Goal: Information Seeking & Learning: Learn about a topic

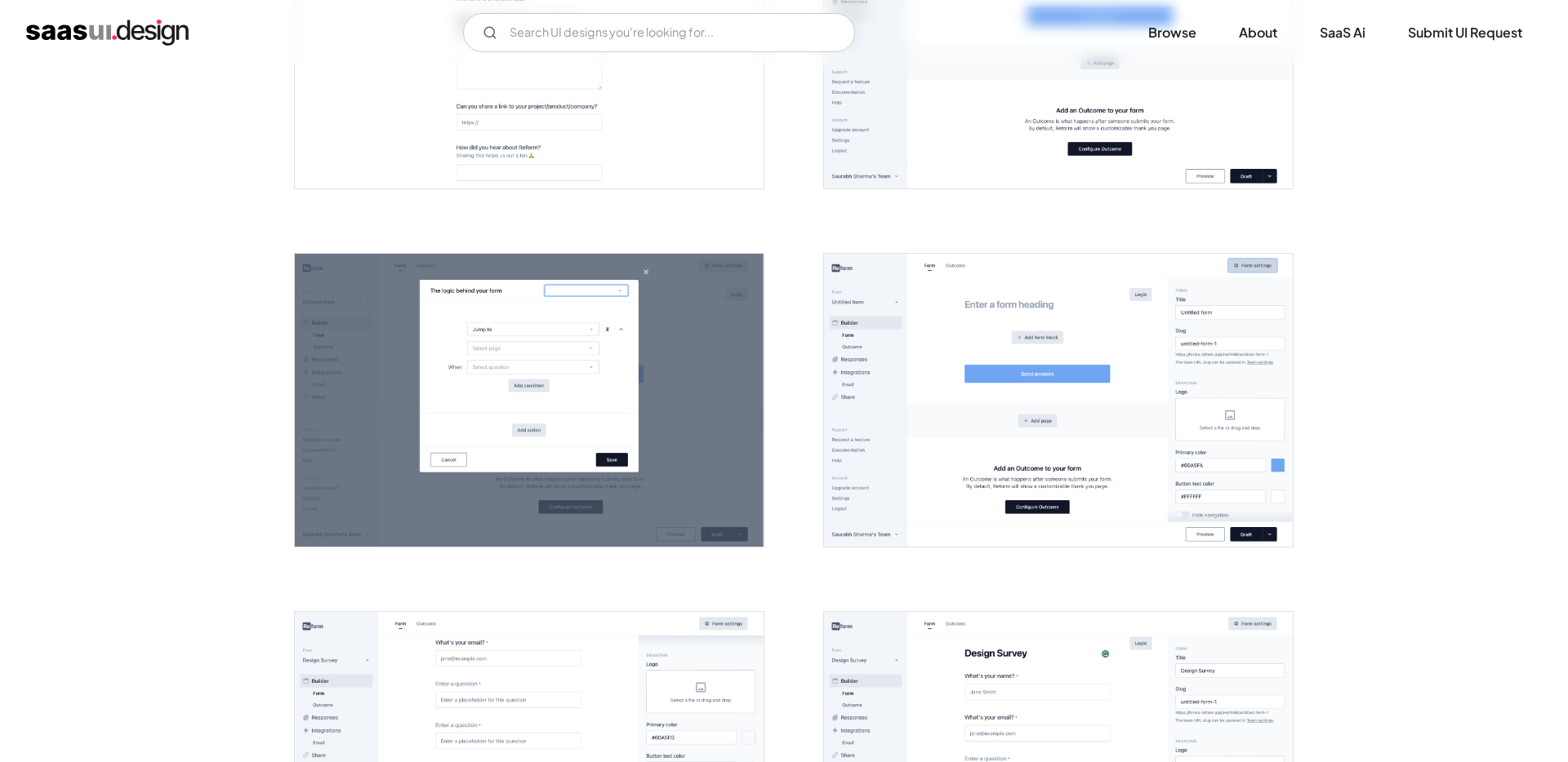
scroll to position [1123, 0]
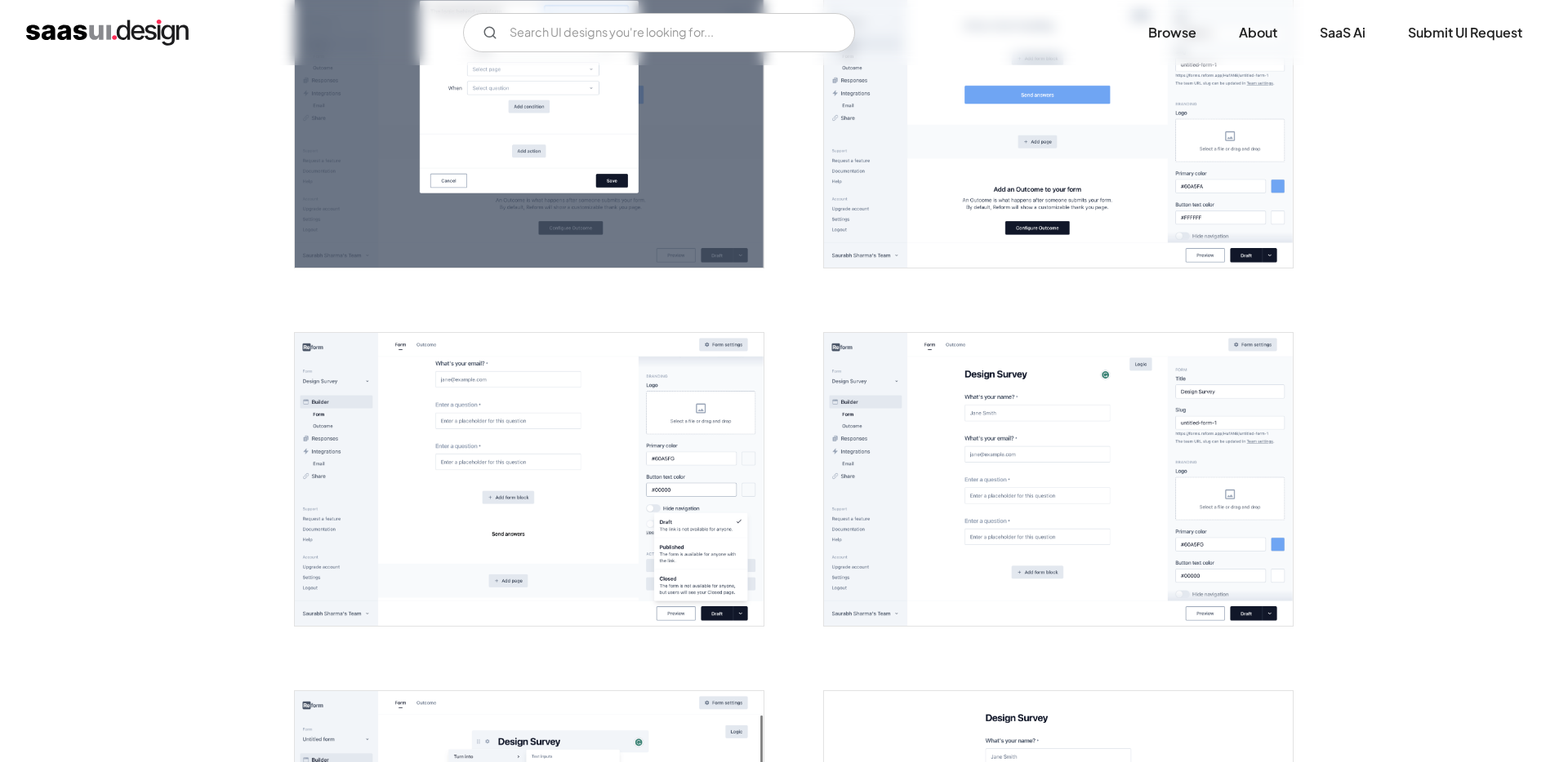
click at [1133, 134] on img "open lightbox" at bounding box center [1058, 121] width 469 height 293
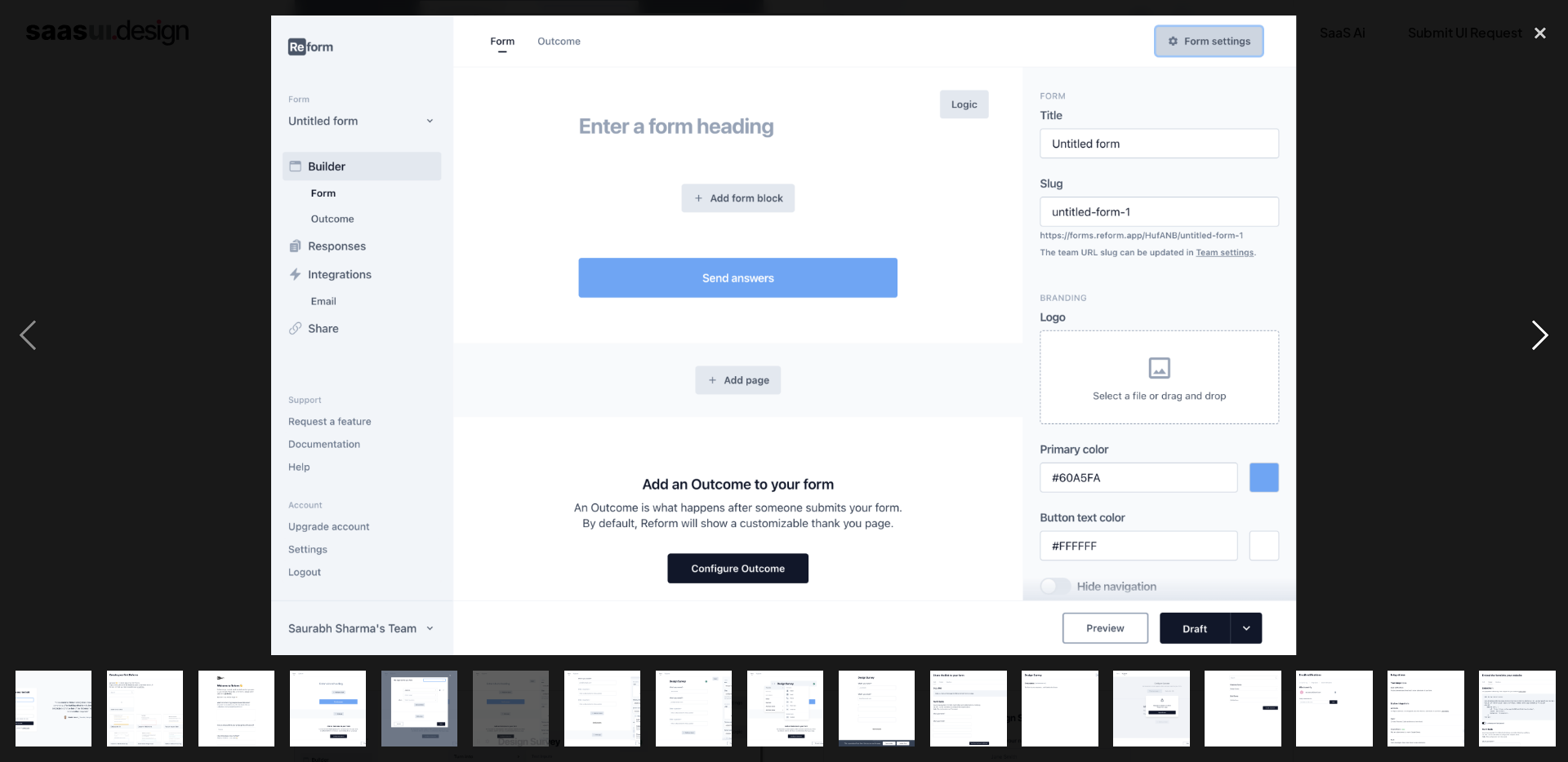
click at [1531, 344] on div "next image" at bounding box center [1540, 336] width 56 height 641
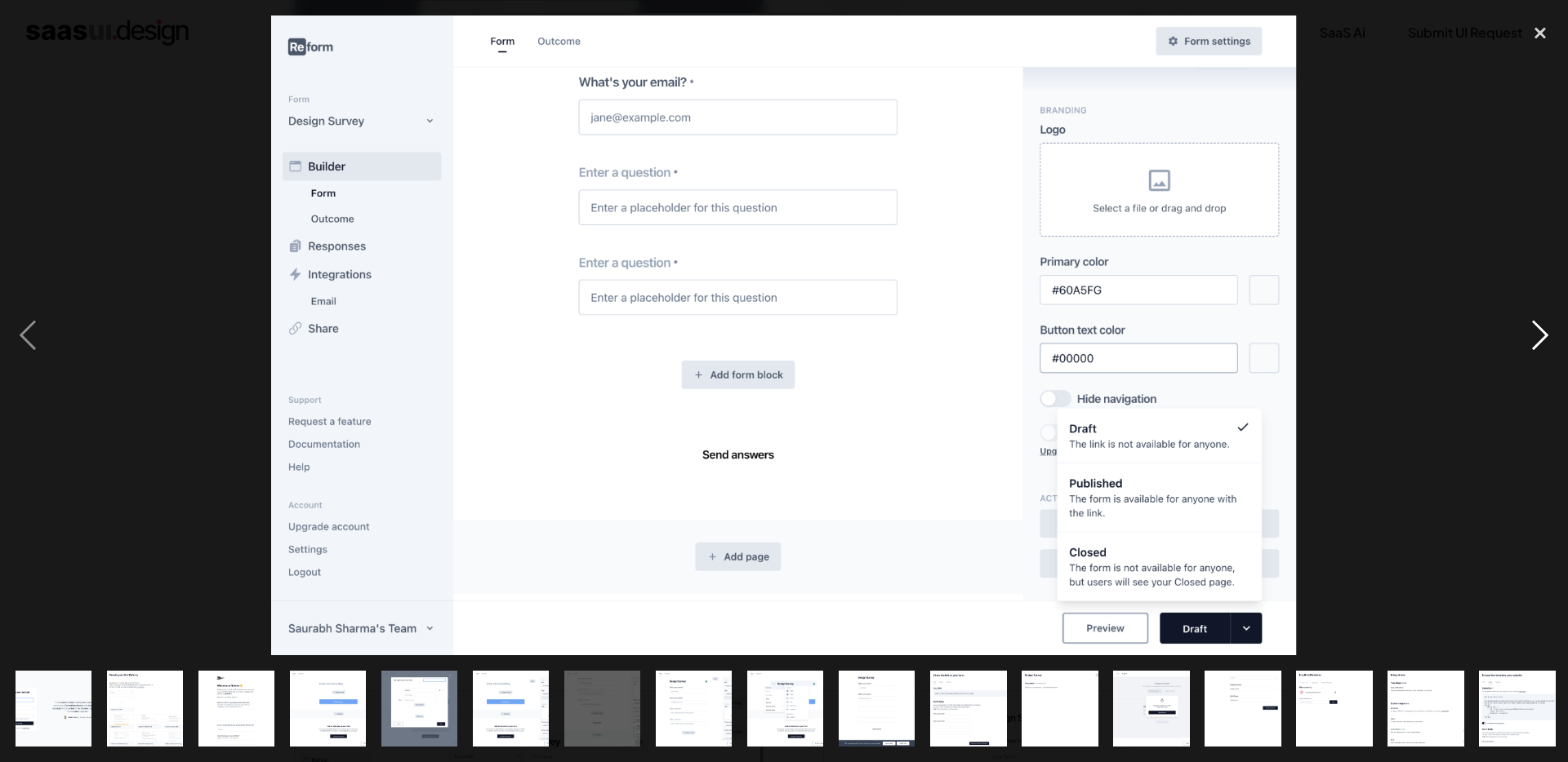
click at [1531, 344] on div "next image" at bounding box center [1540, 336] width 56 height 641
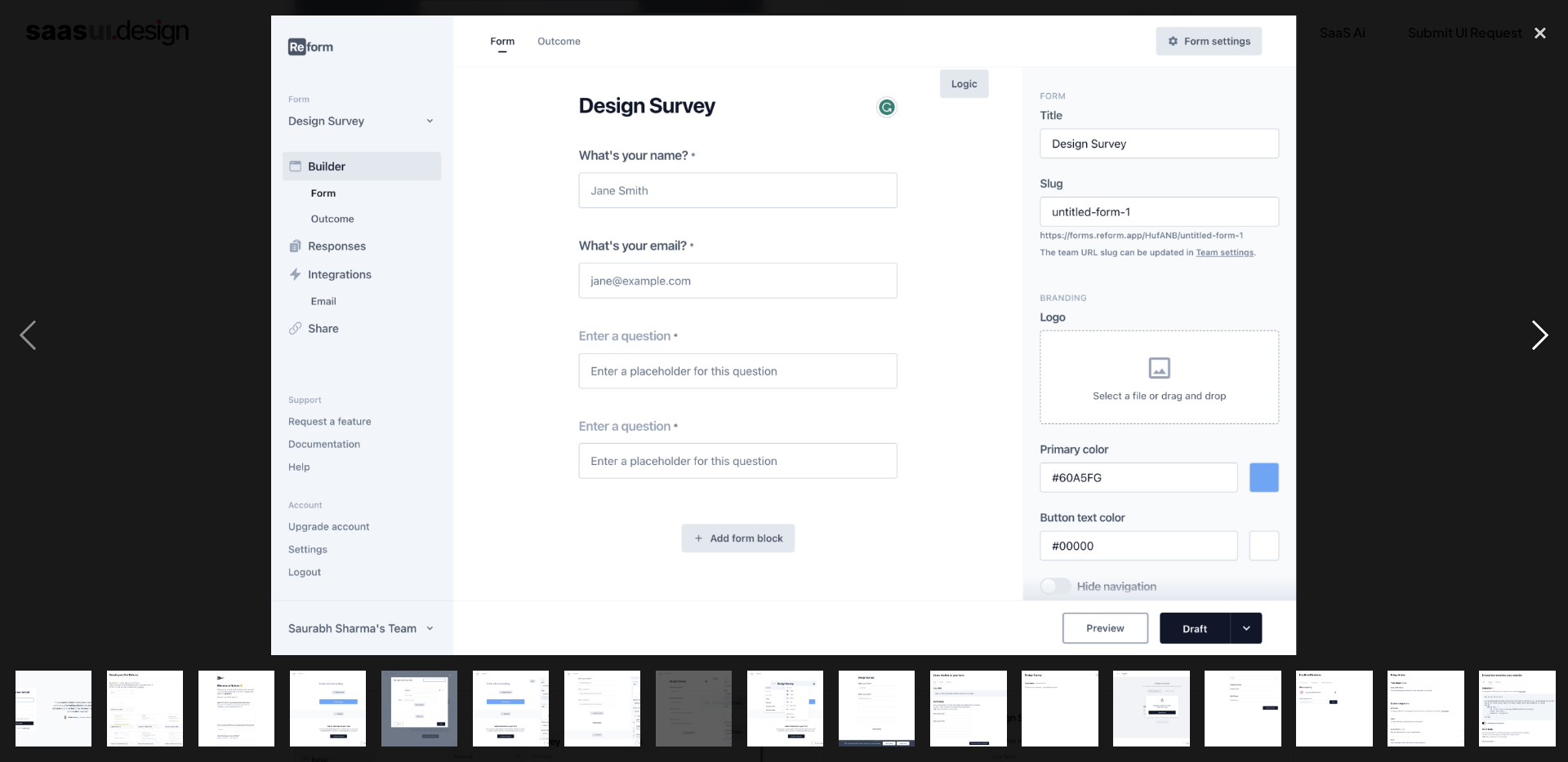
click at [1531, 344] on div "next image" at bounding box center [1540, 336] width 56 height 641
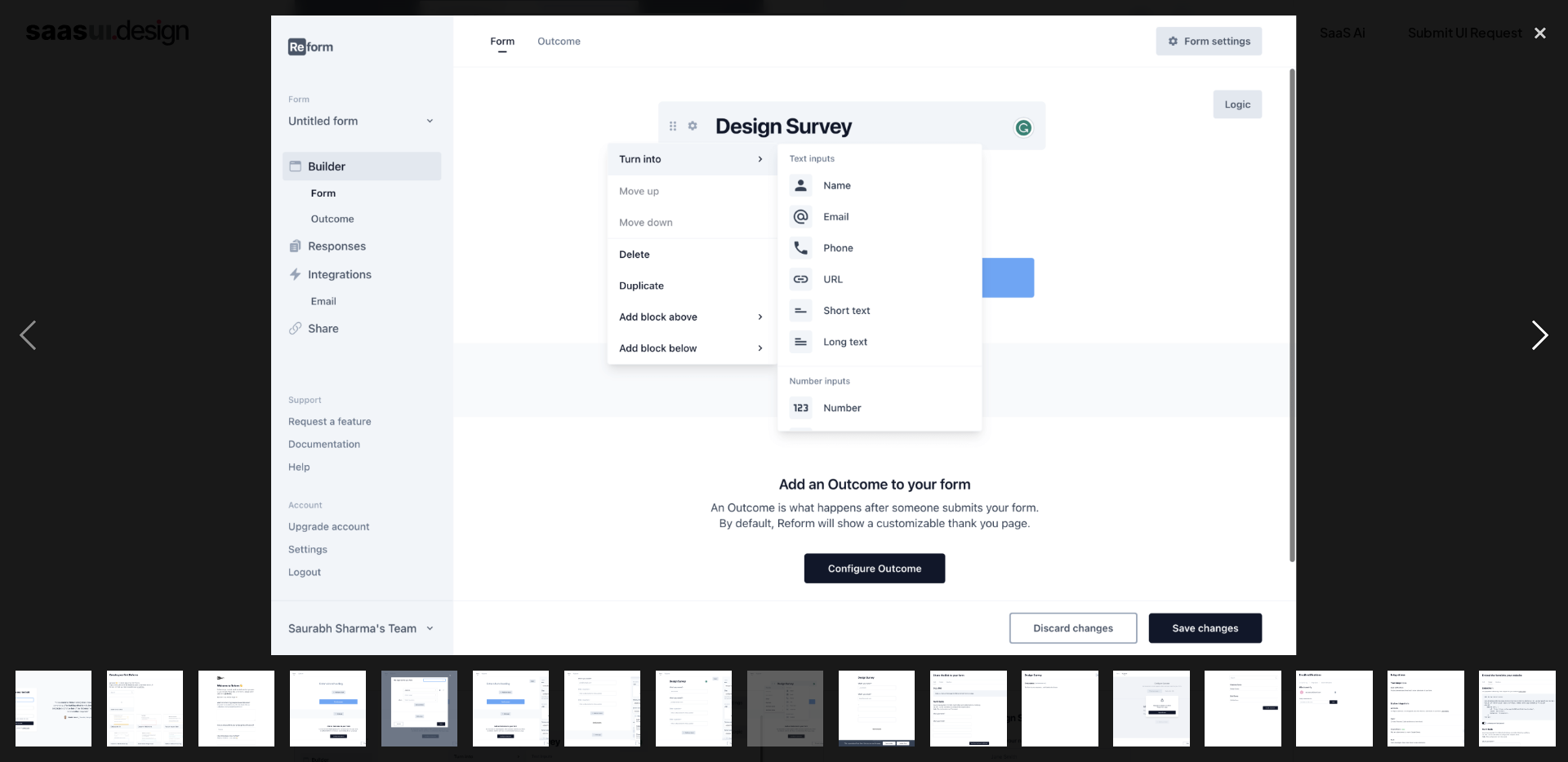
click at [1531, 344] on div "next image" at bounding box center [1540, 336] width 56 height 641
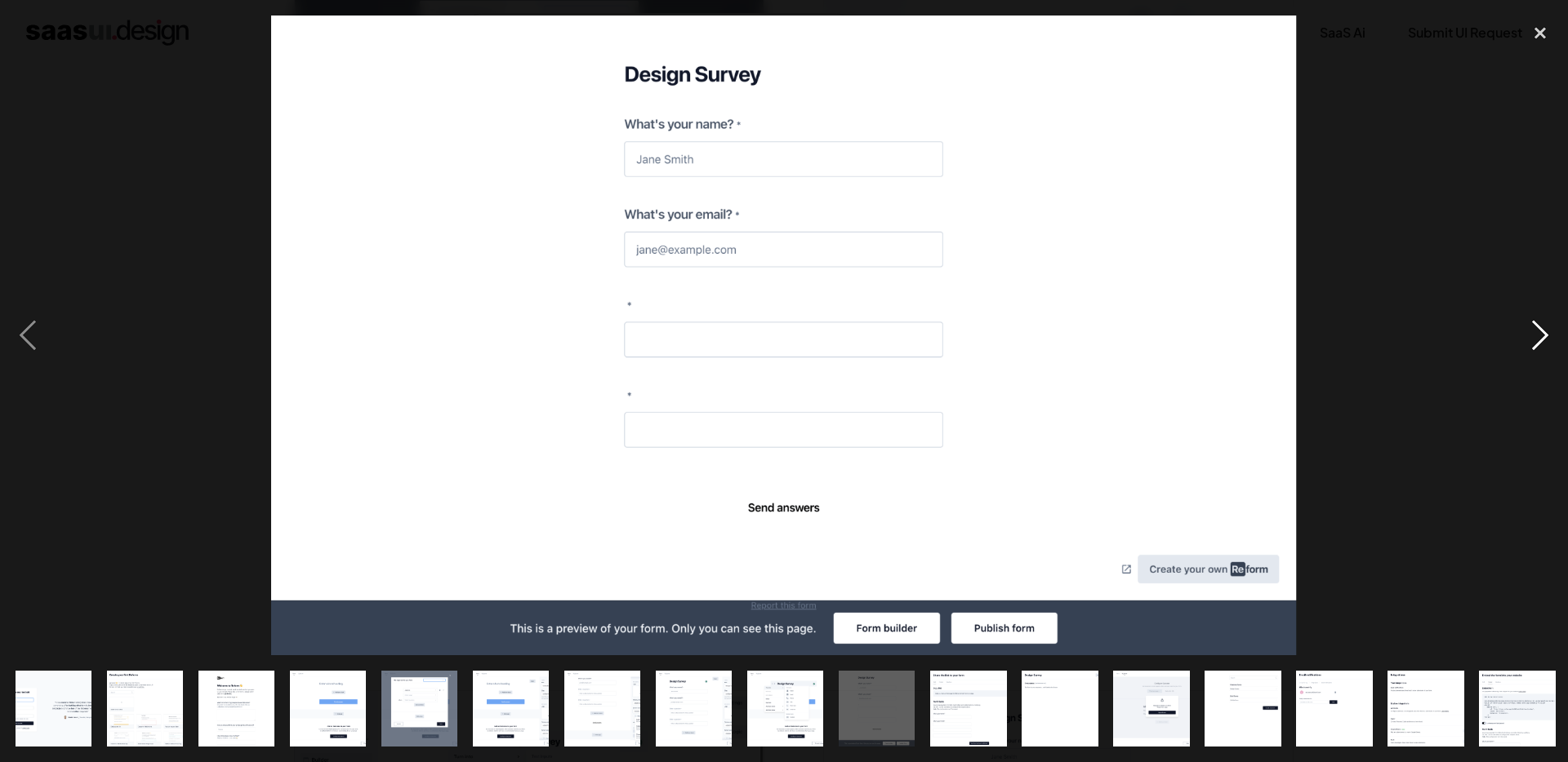
click at [1531, 344] on div "next image" at bounding box center [1540, 336] width 56 height 641
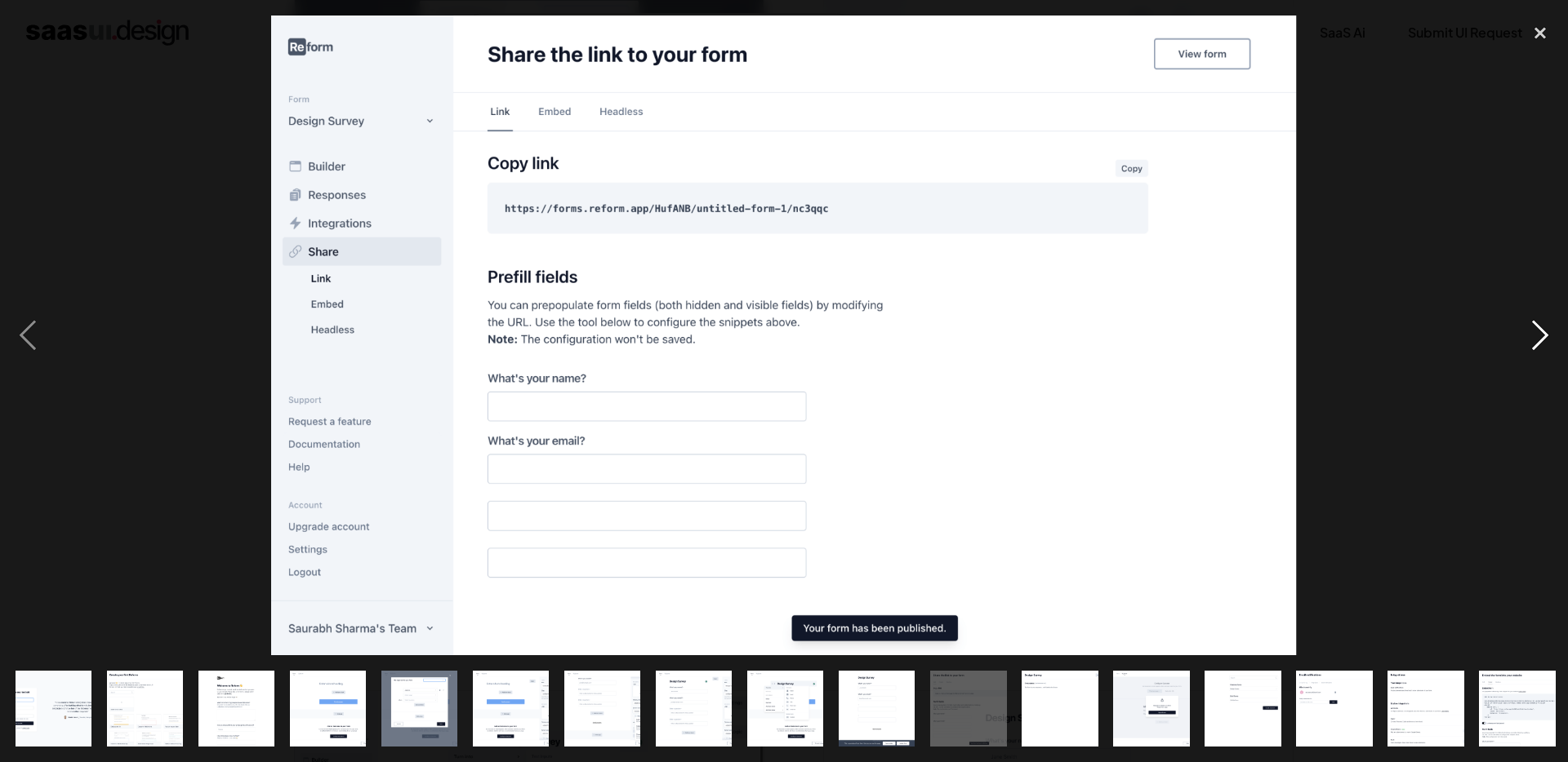
click at [1531, 344] on div "next image" at bounding box center [1540, 336] width 56 height 641
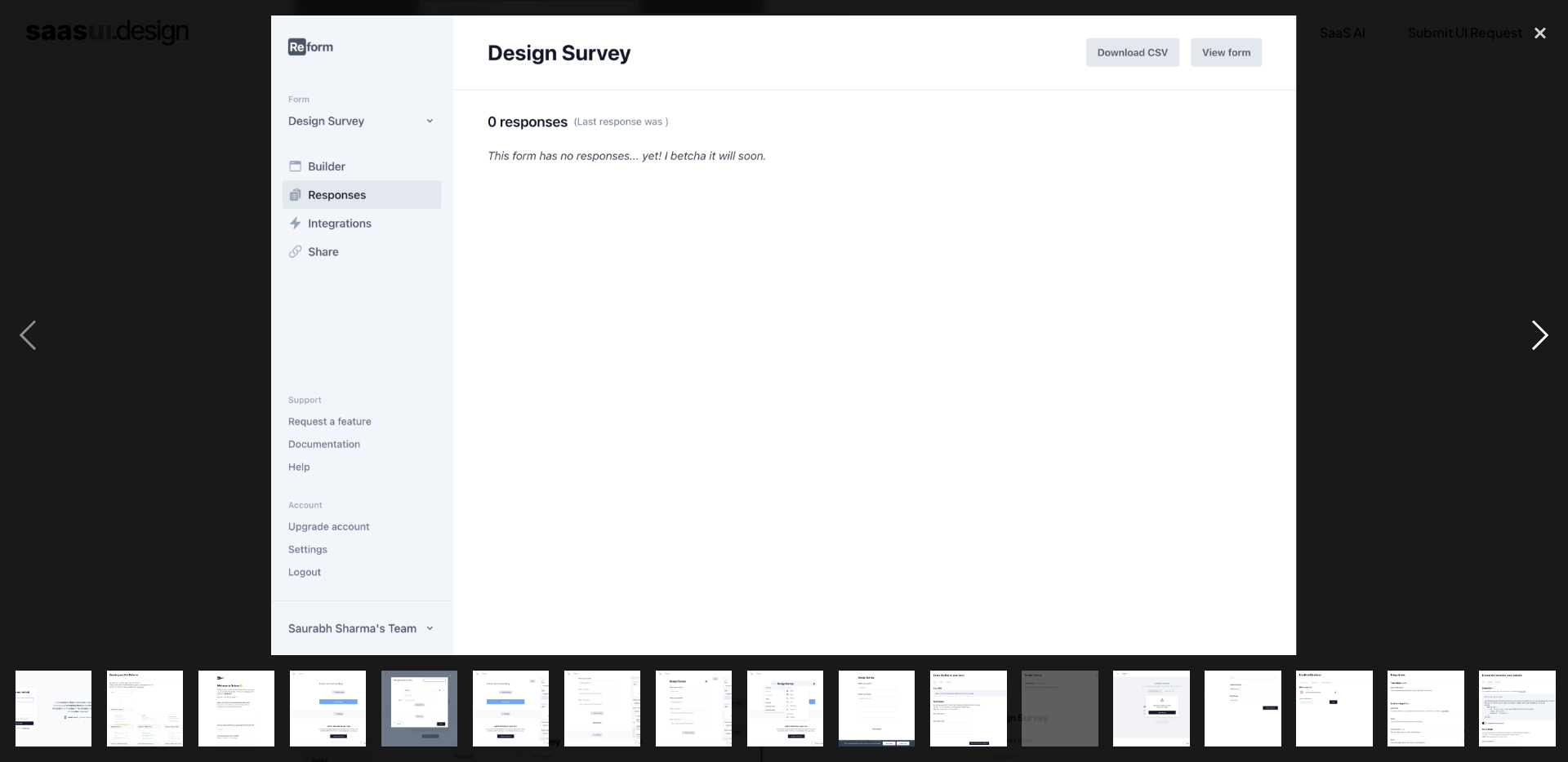
click at [1531, 344] on div "next image" at bounding box center [1540, 336] width 56 height 641
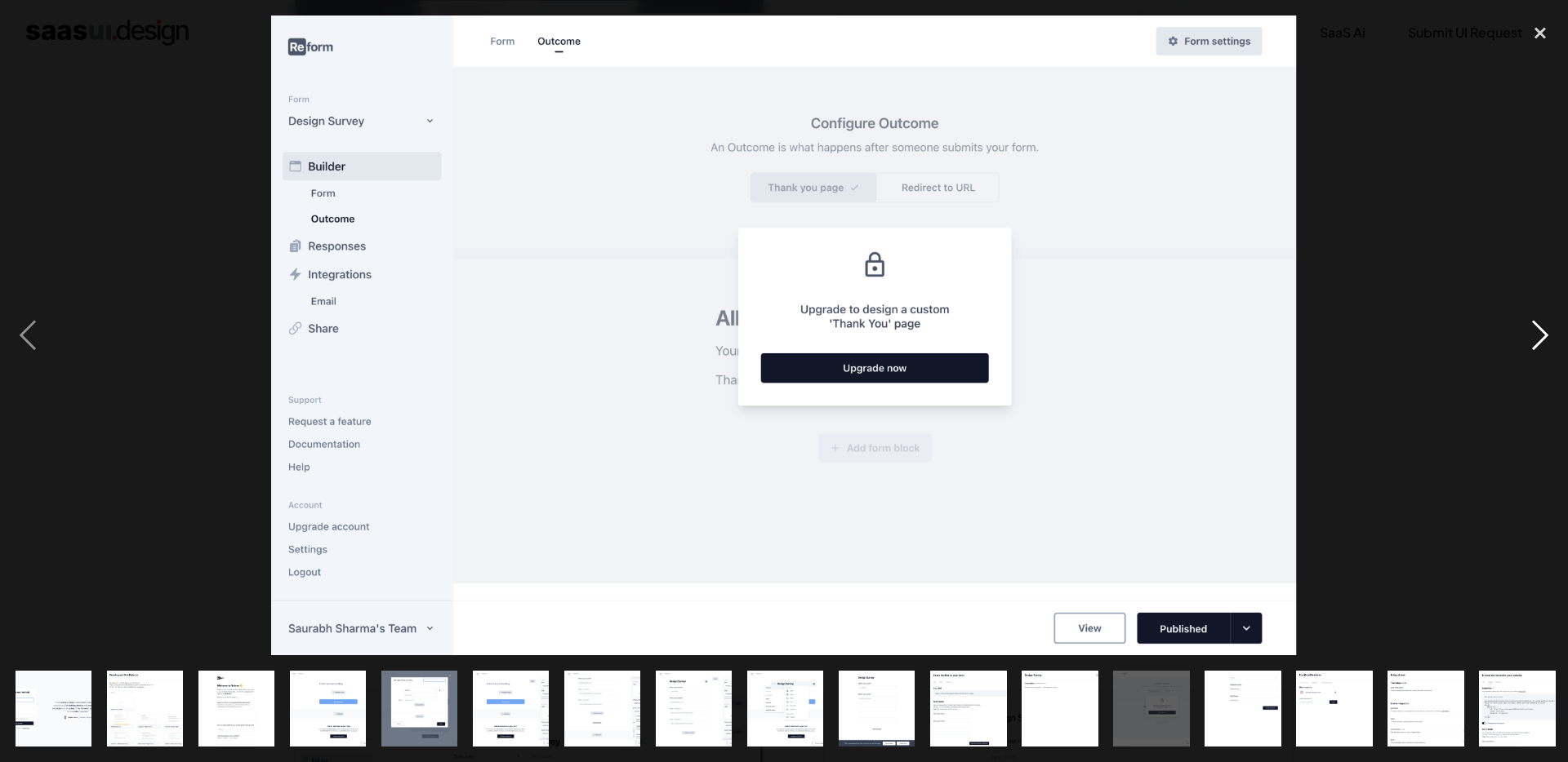
click at [1531, 344] on div "next image" at bounding box center [1540, 336] width 56 height 641
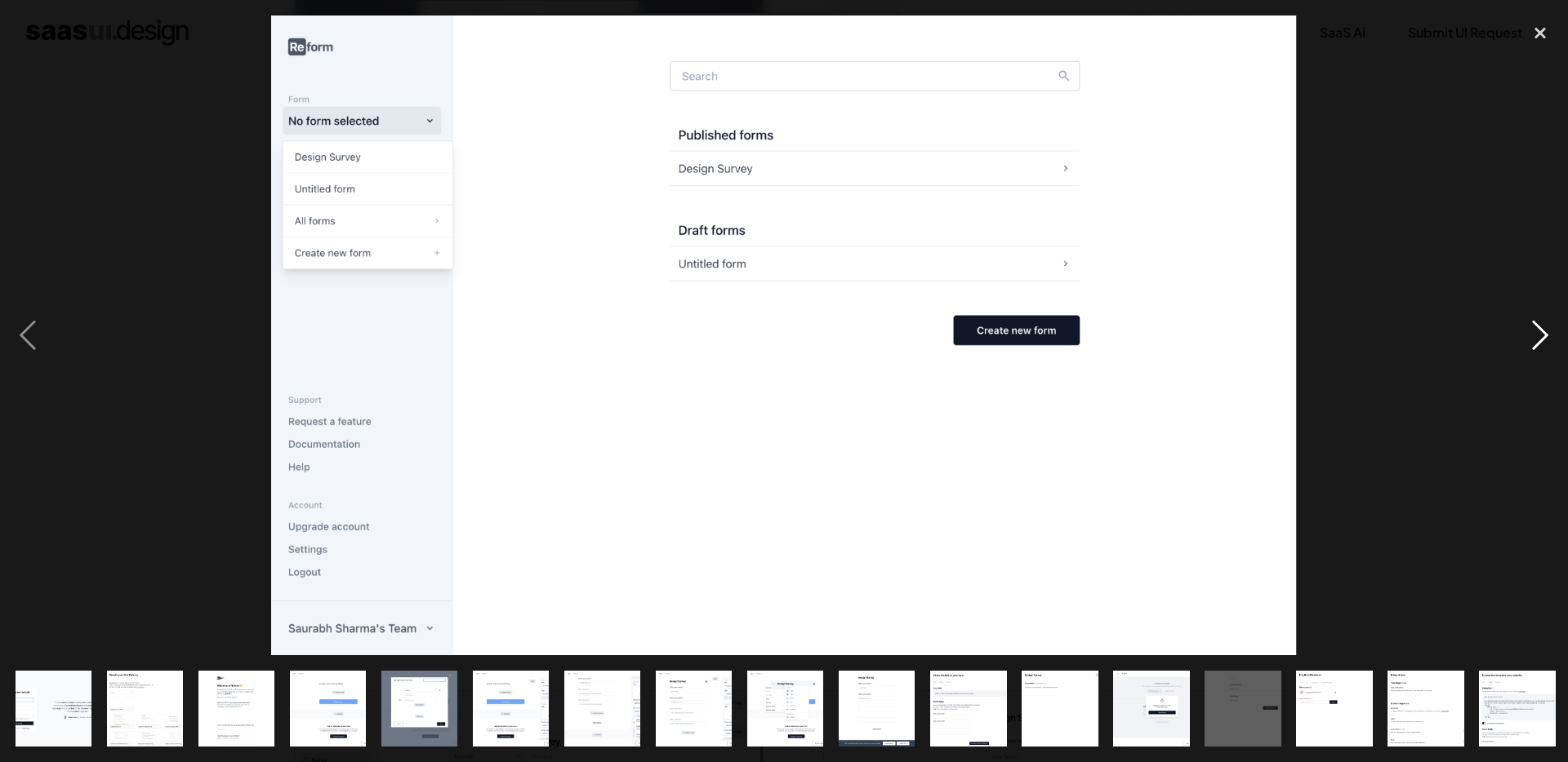
click at [1531, 344] on div "next image" at bounding box center [1540, 336] width 56 height 641
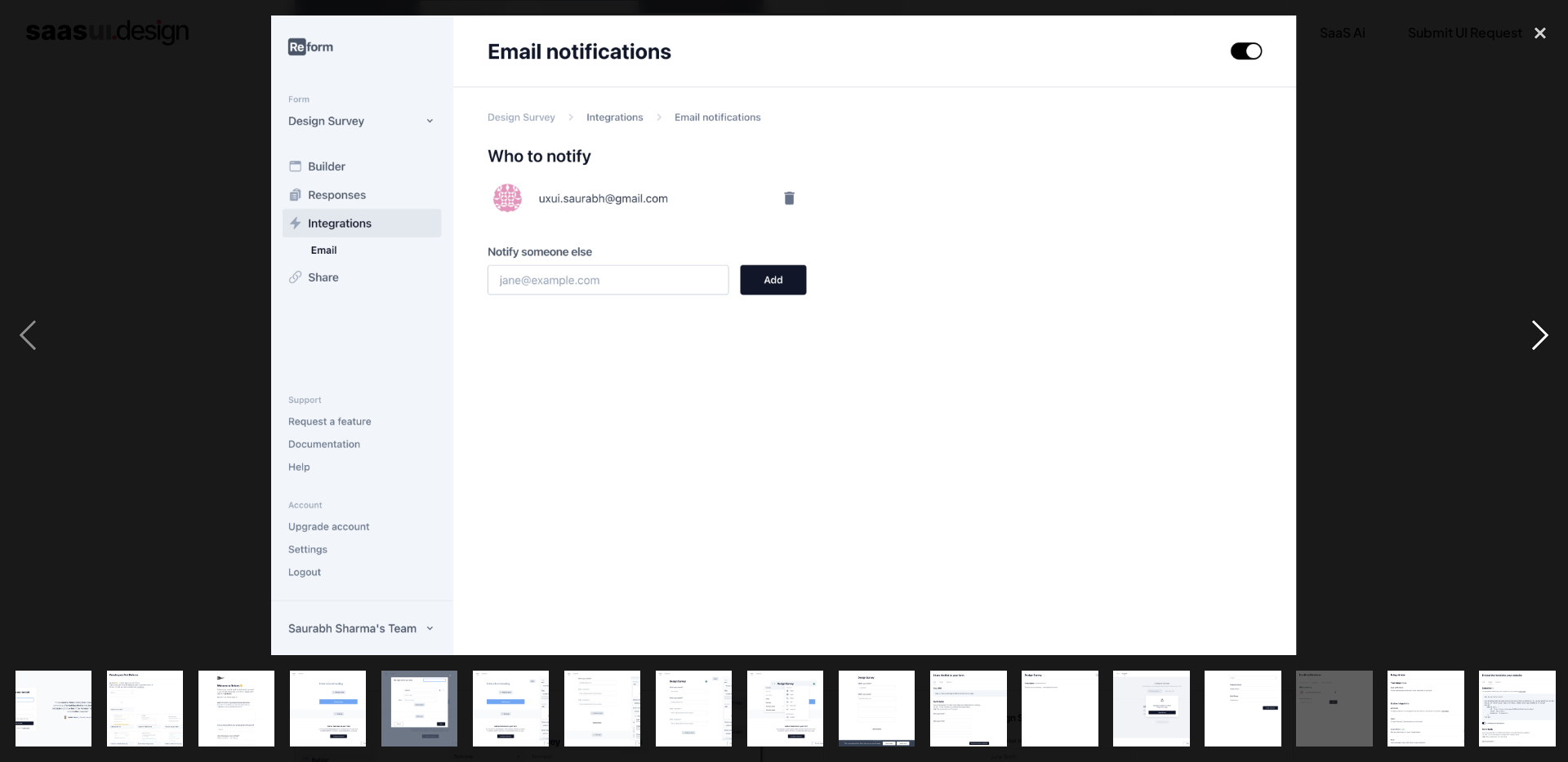
click at [1531, 344] on div "next image" at bounding box center [1540, 336] width 56 height 641
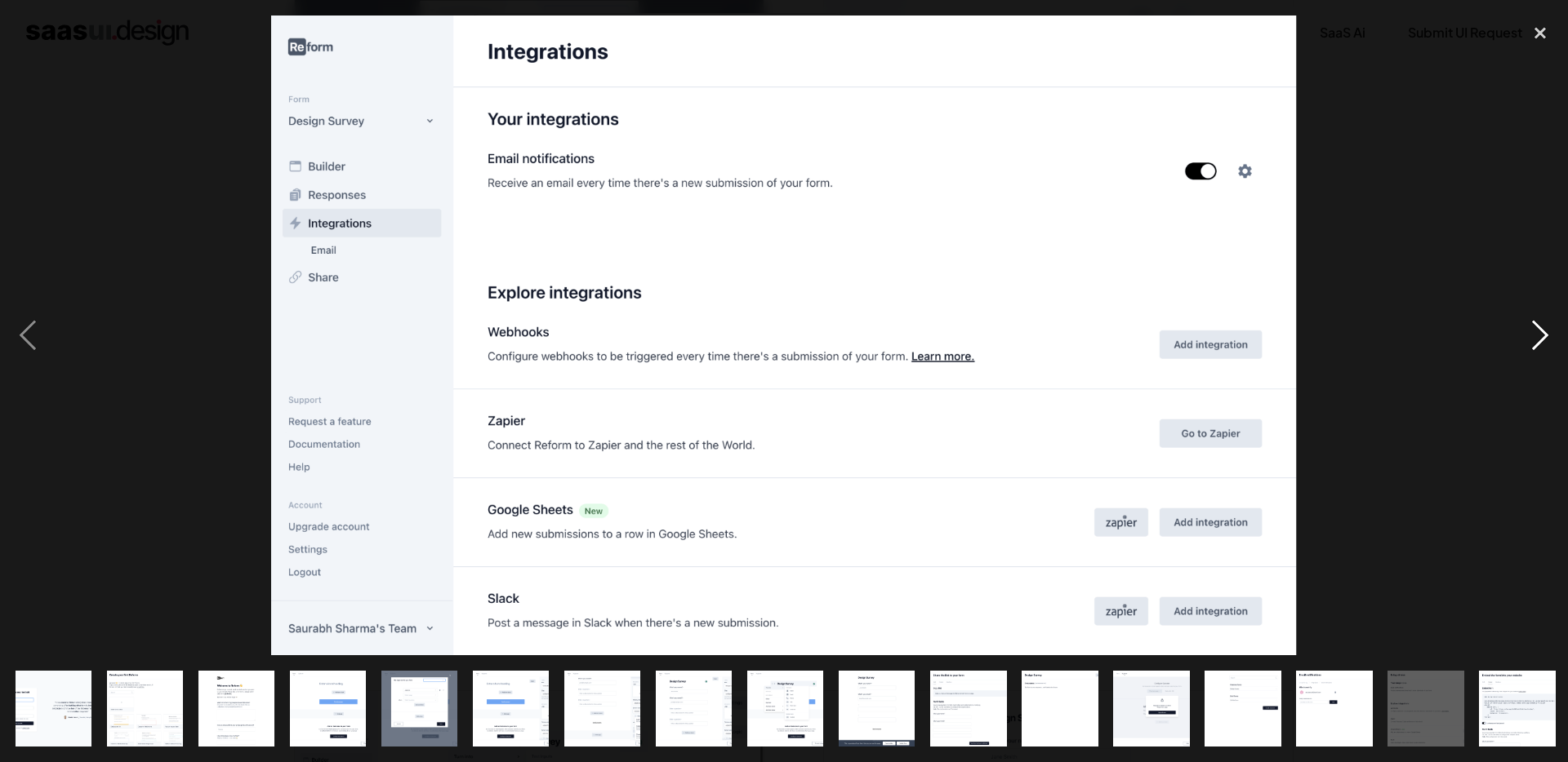
click at [1531, 344] on div "next image" at bounding box center [1540, 336] width 56 height 641
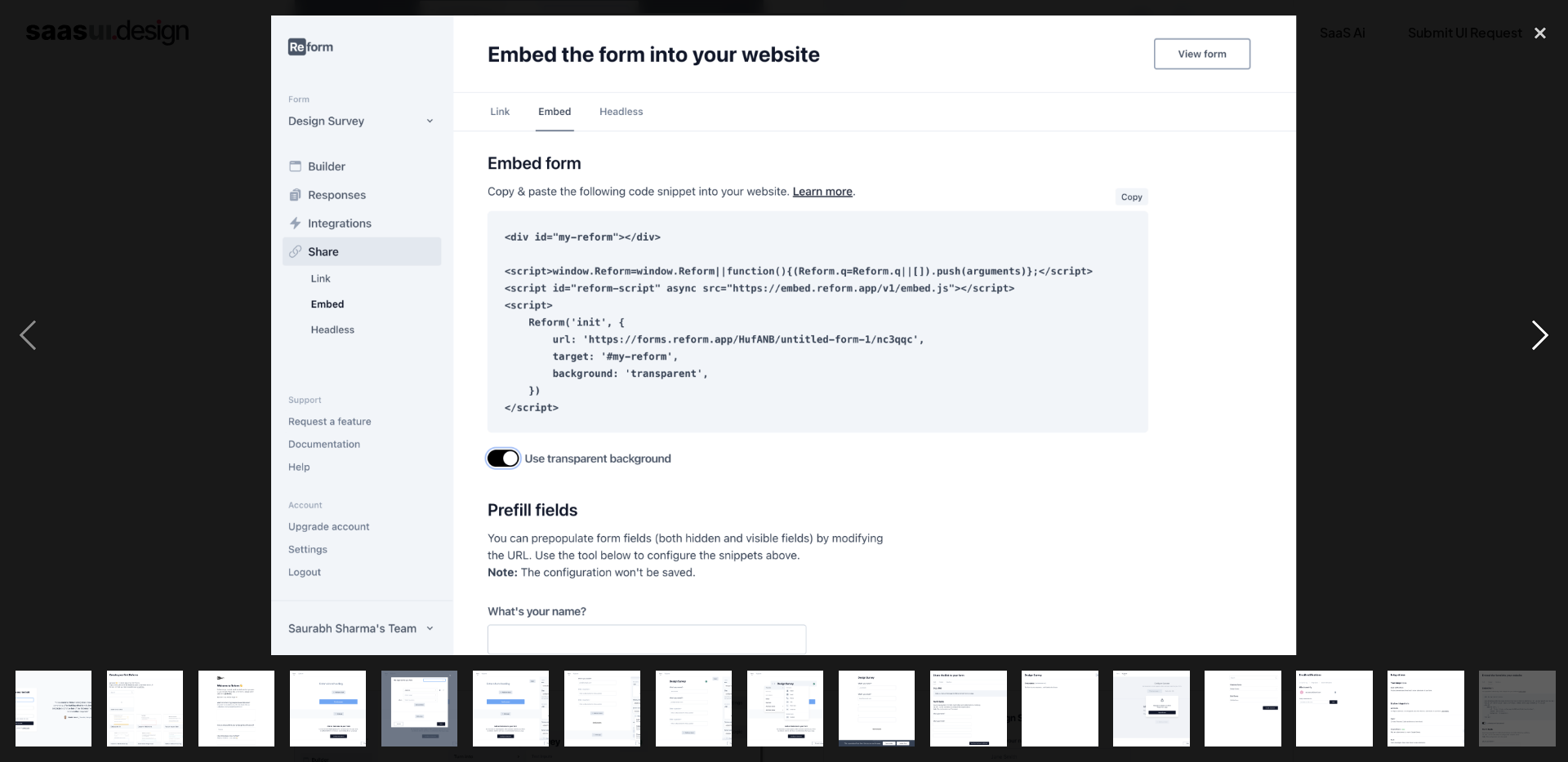
click at [1531, 344] on div "next image" at bounding box center [1540, 336] width 56 height 641
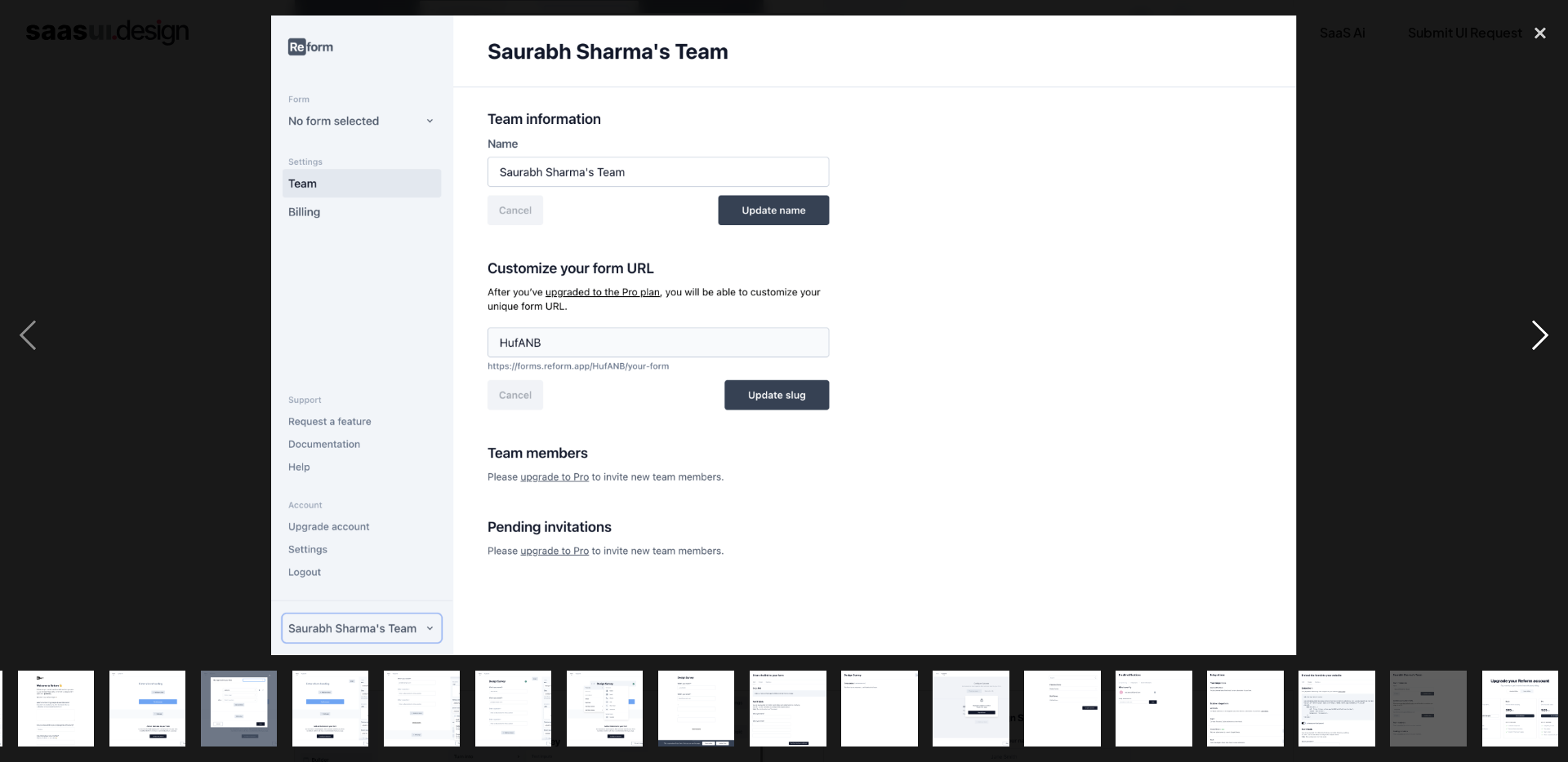
scroll to position [0, 186]
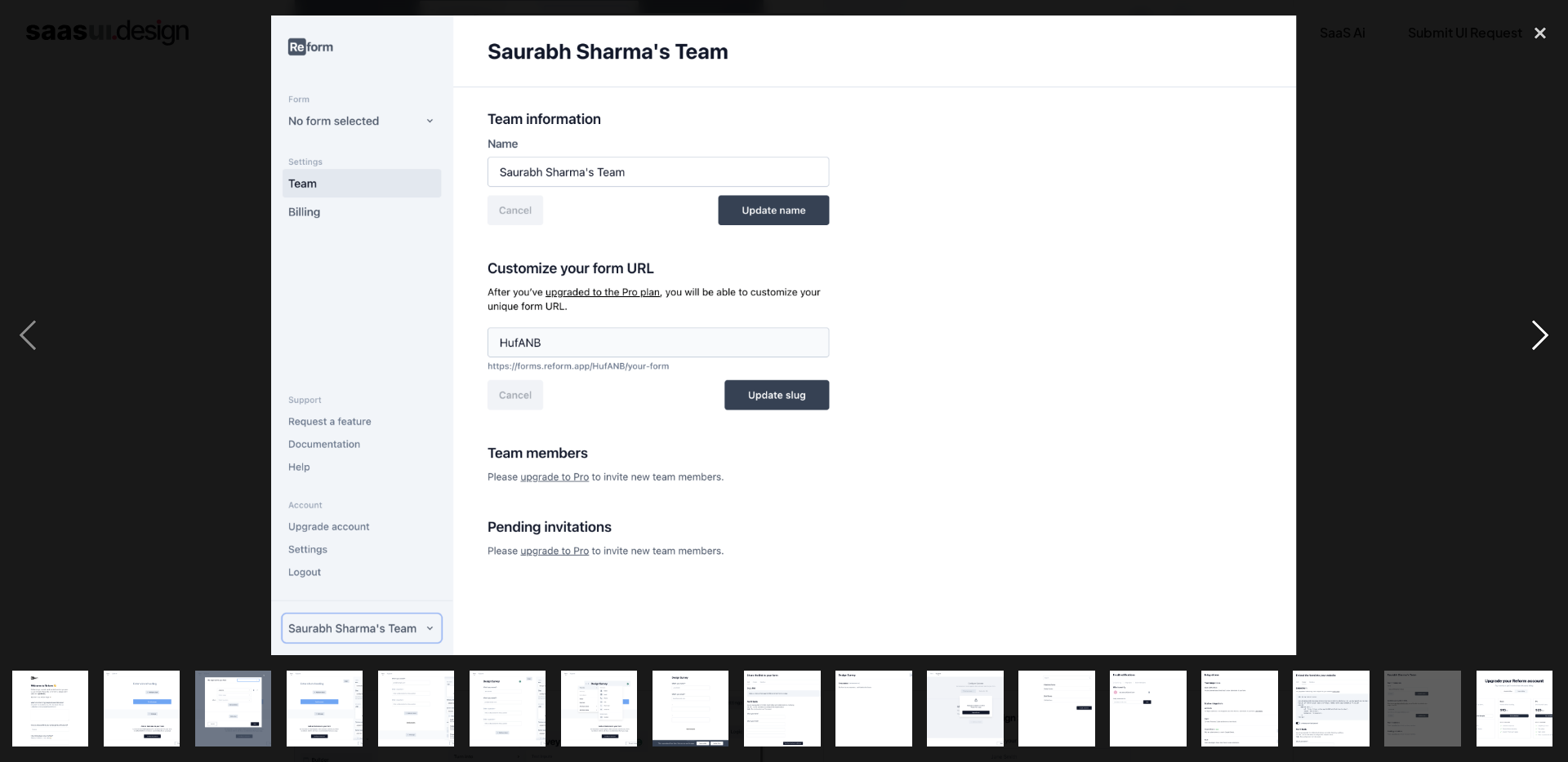
click at [1531, 344] on div "next image" at bounding box center [1540, 336] width 56 height 641
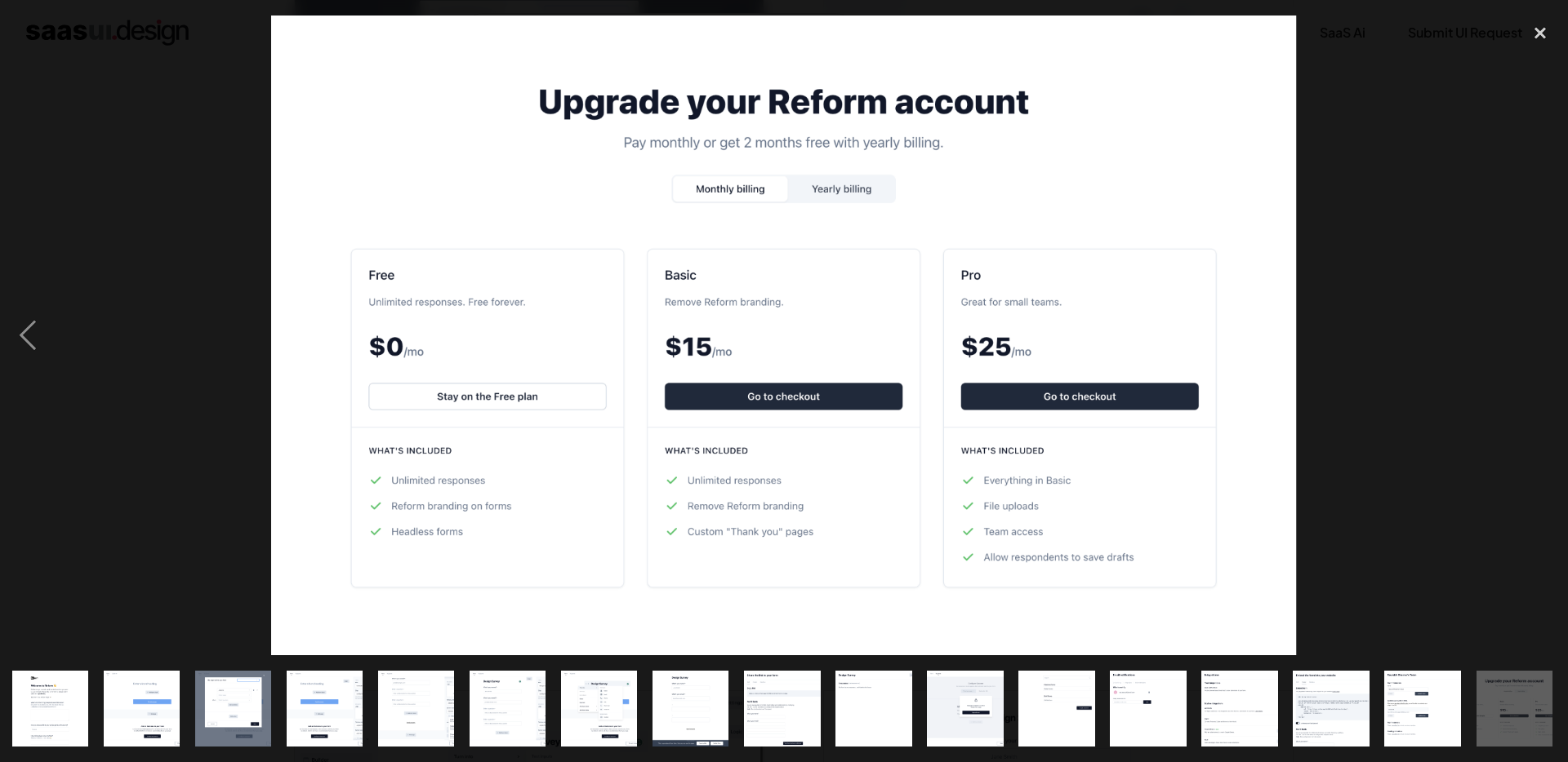
click at [1531, 344] on div "next image" at bounding box center [1540, 336] width 56 height 641
click at [1529, 33] on div "close lightbox" at bounding box center [1540, 33] width 56 height 36
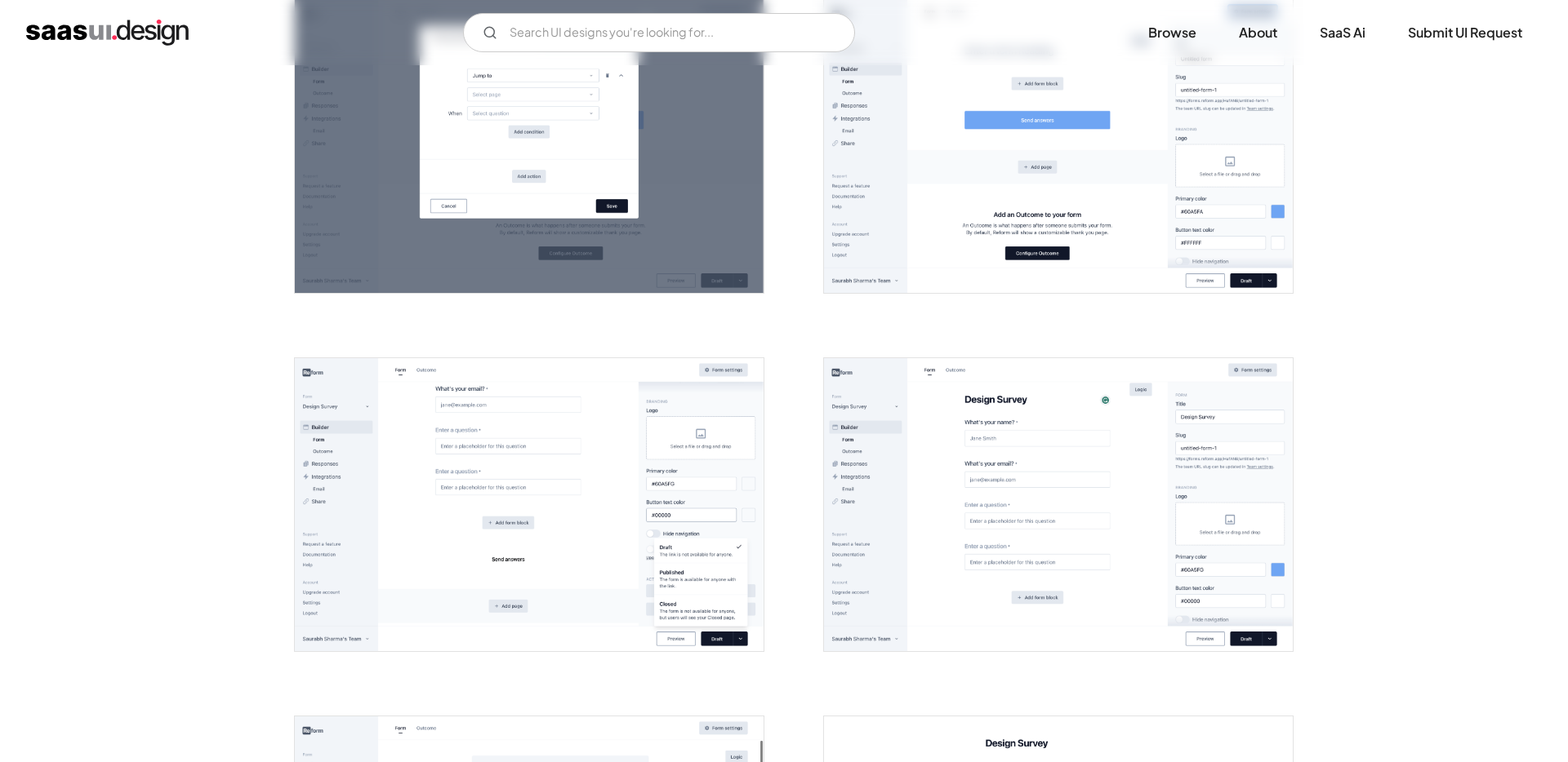
scroll to position [0, 0]
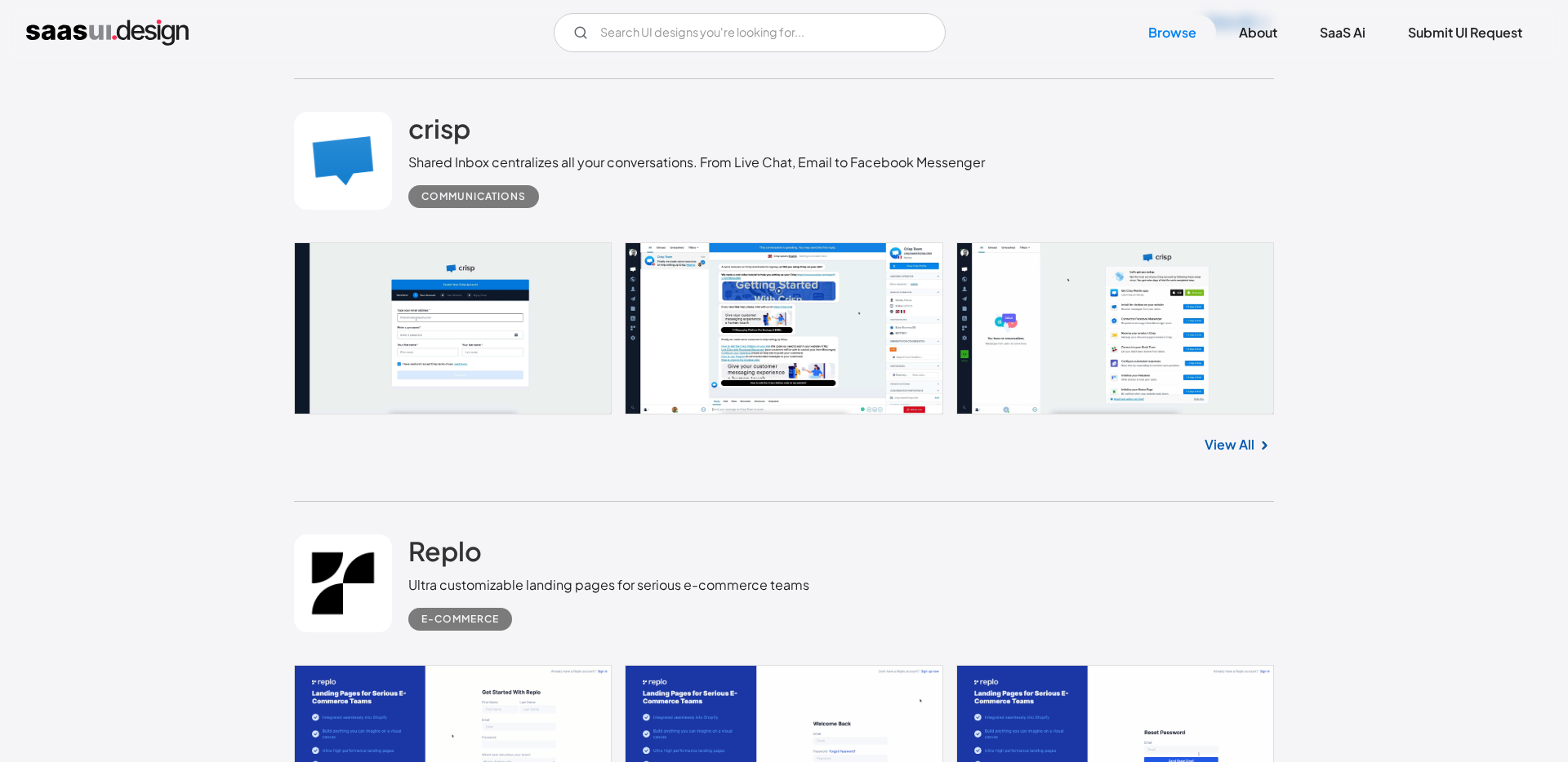
scroll to position [21828, 0]
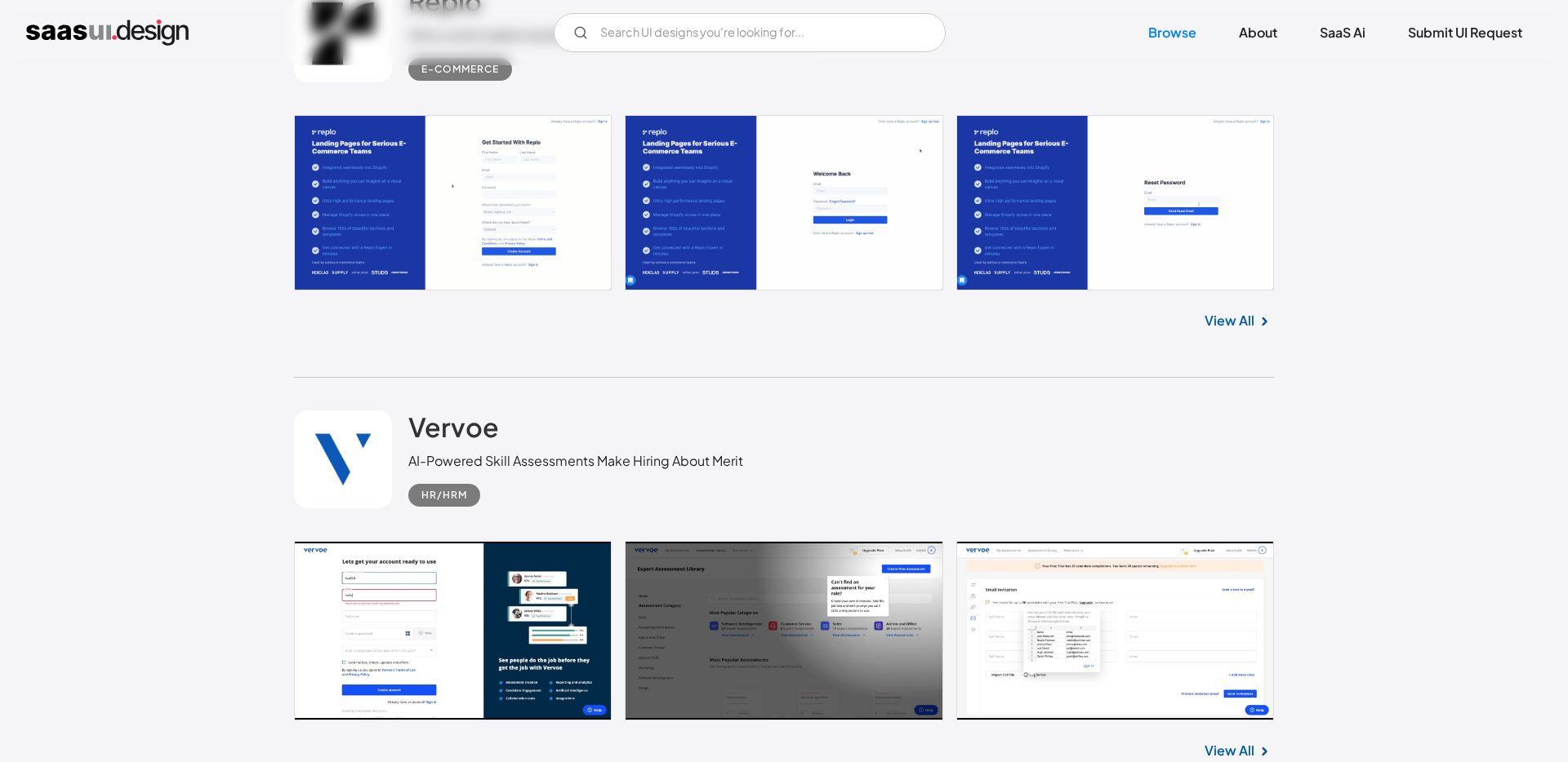
scroll to position [22342, 0]
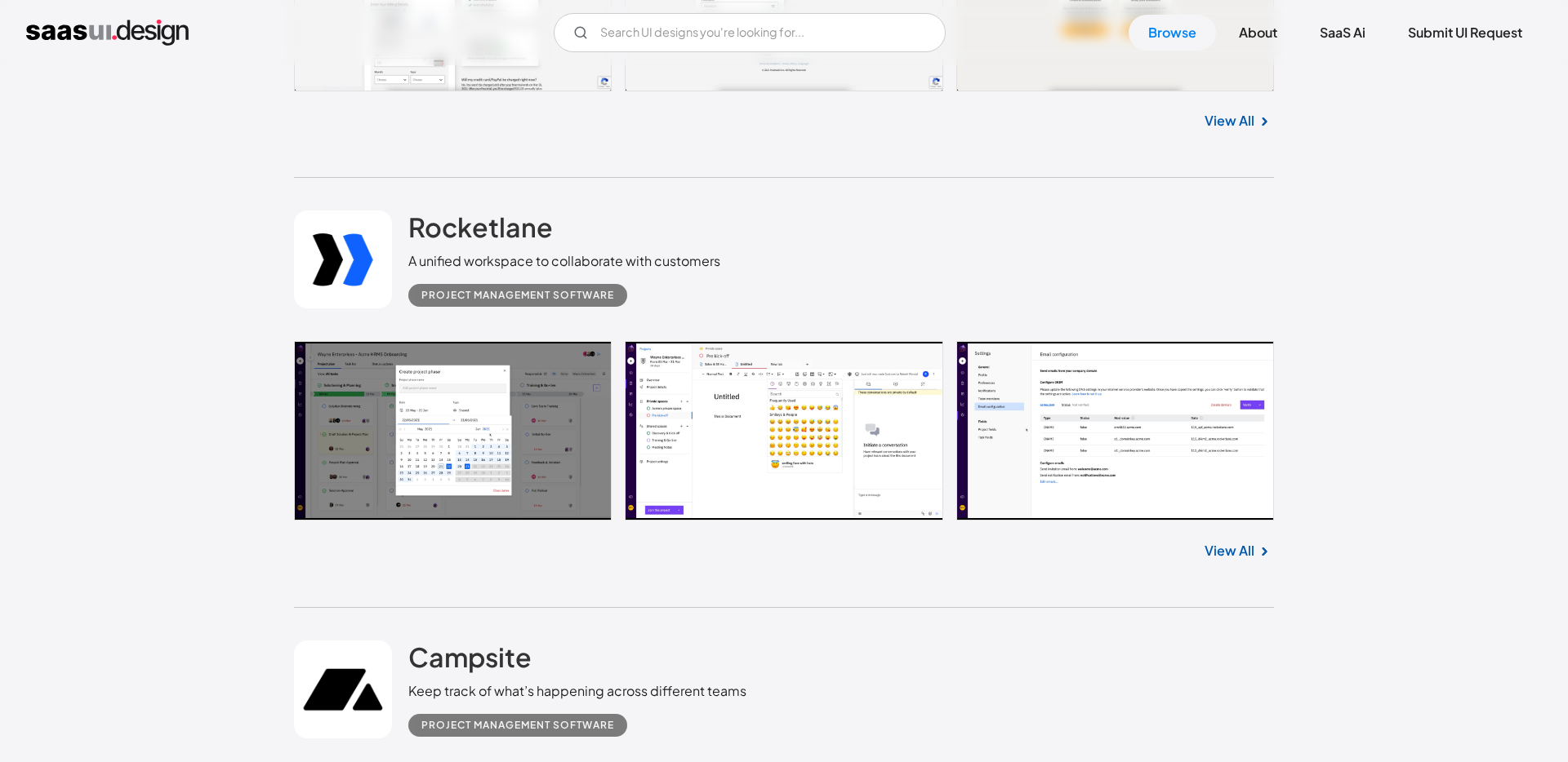
scroll to position [24513, 0]
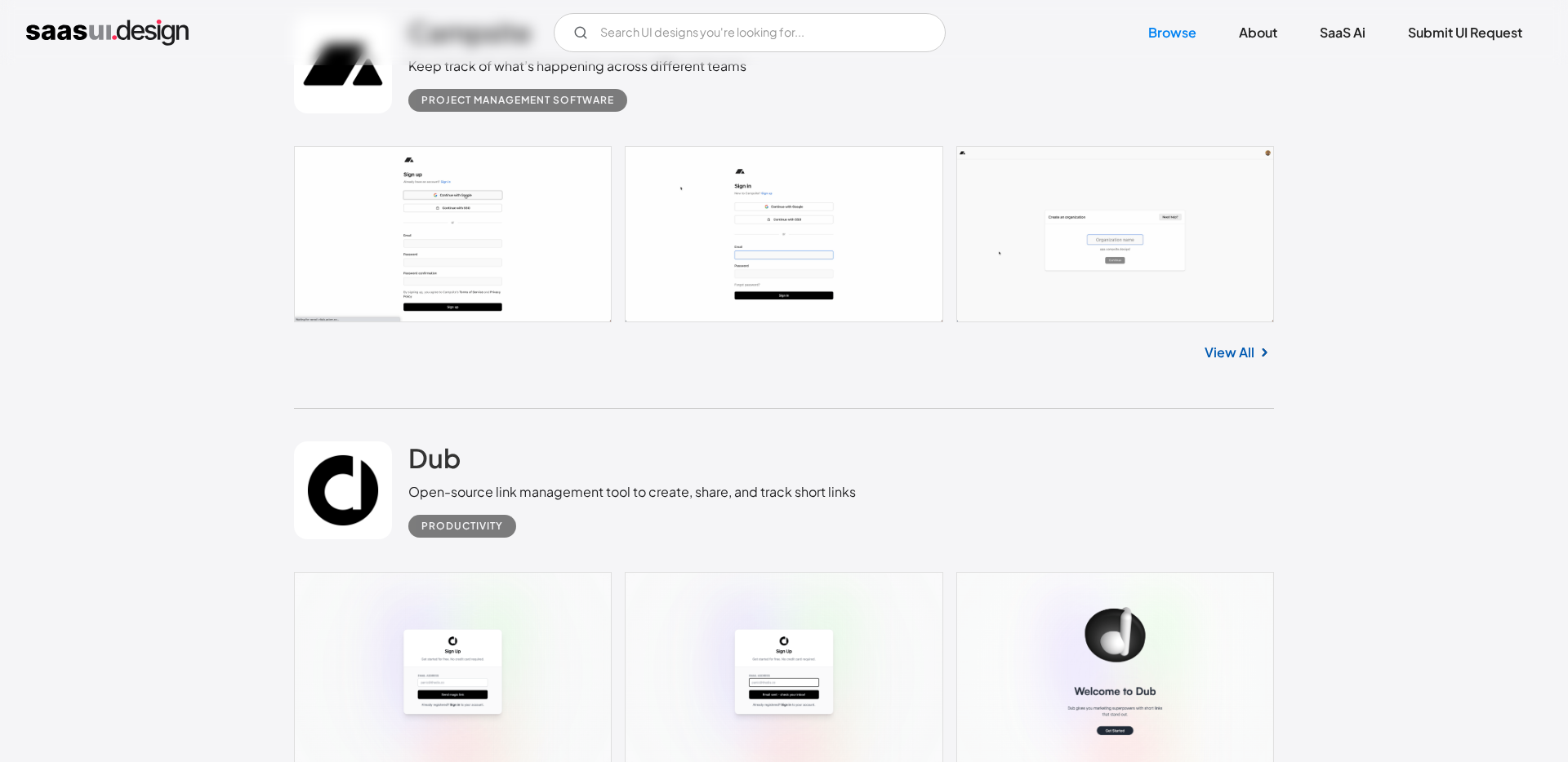
scroll to position [25174, 0]
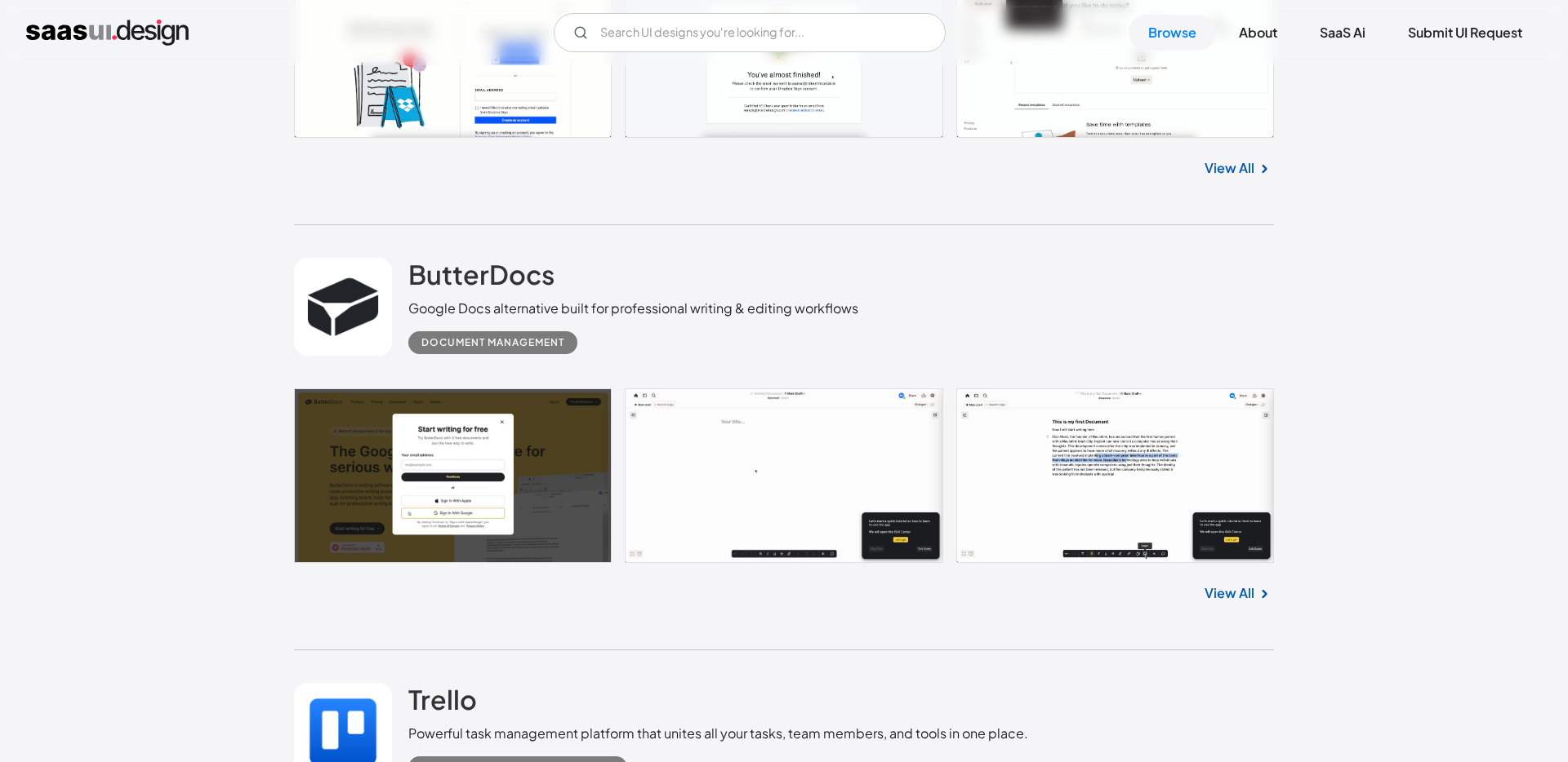
scroll to position [26546, 0]
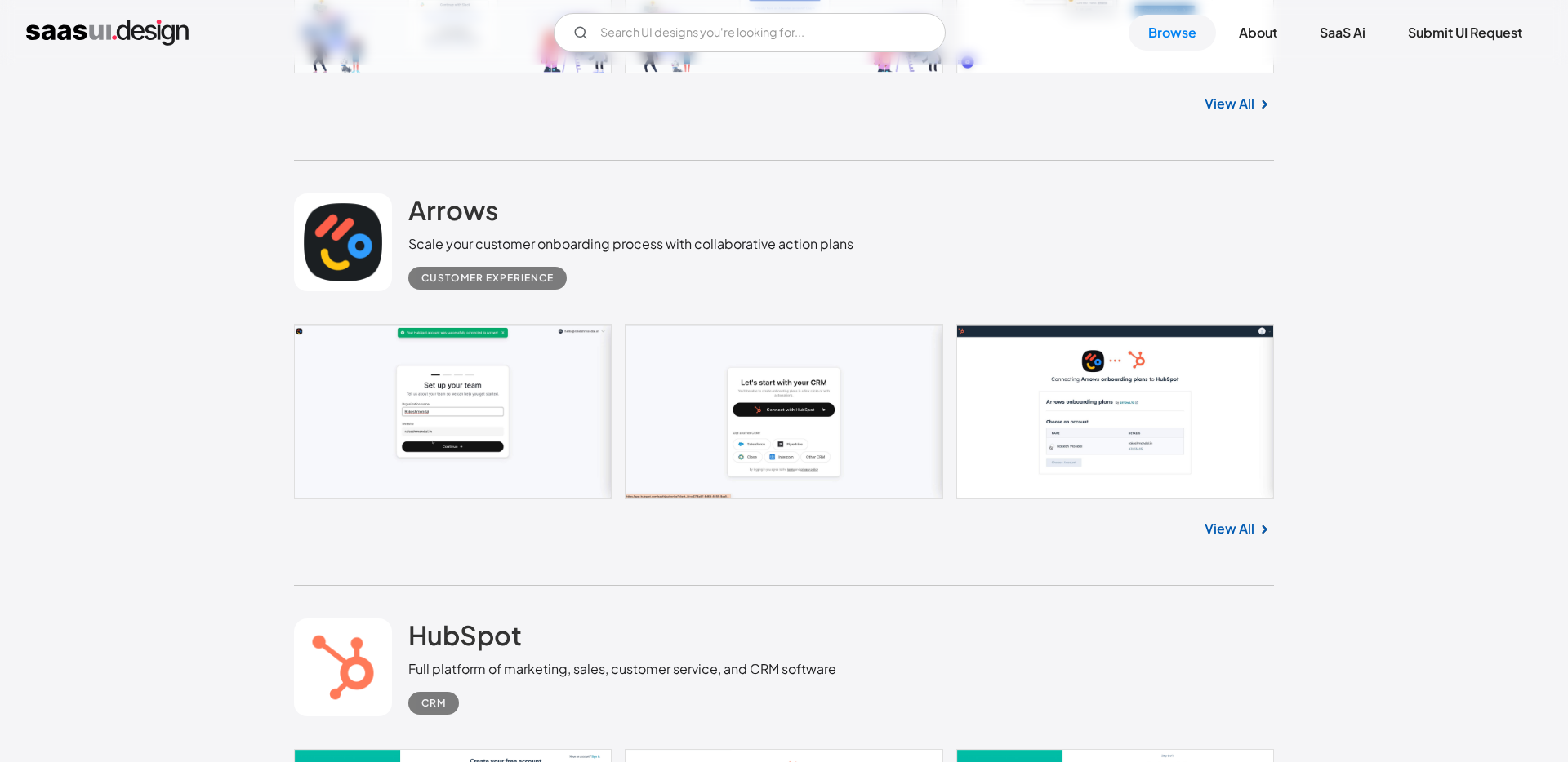
scroll to position [27709, 0]
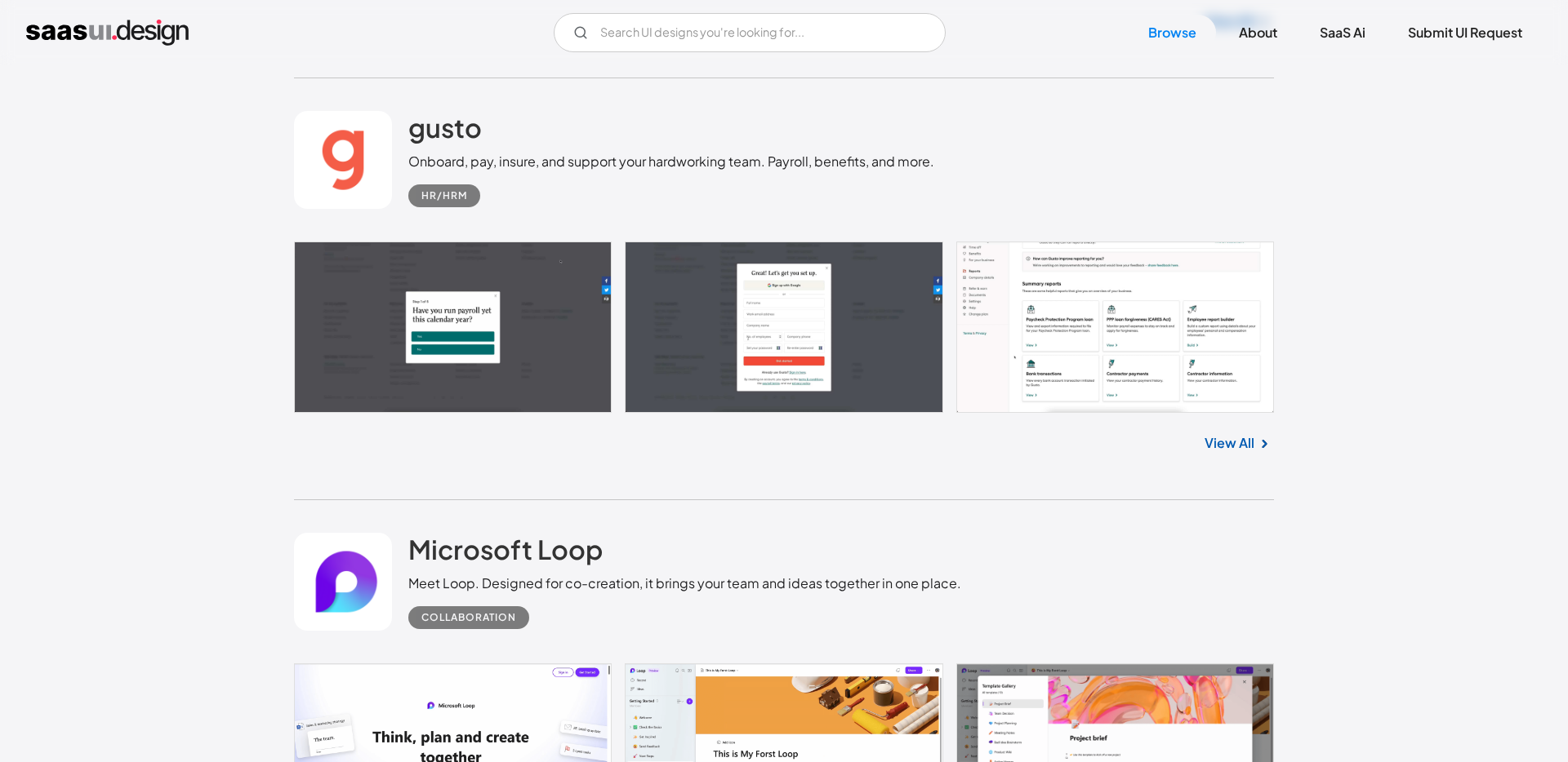
scroll to position [28295, 0]
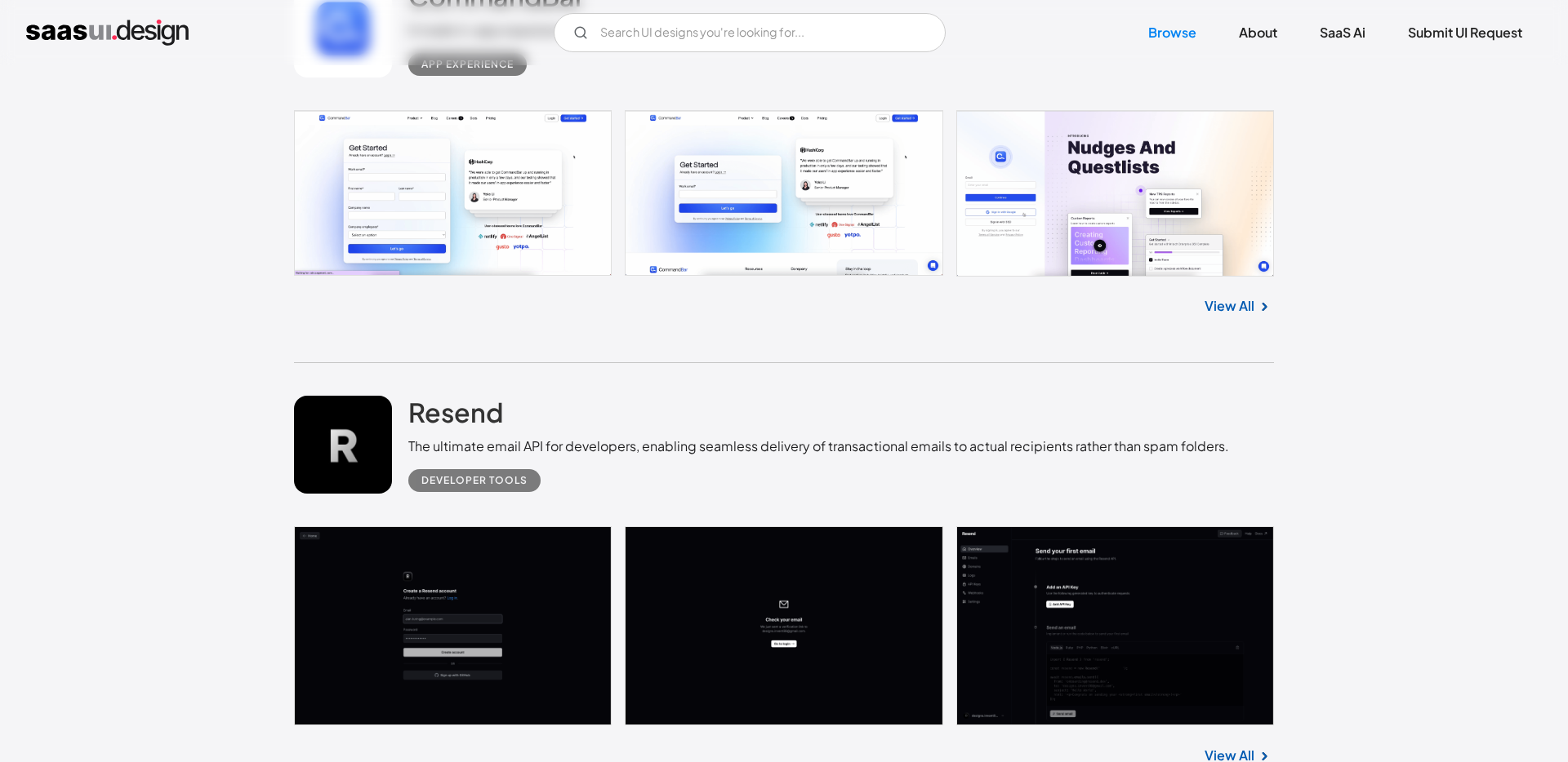
scroll to position [30161, 0]
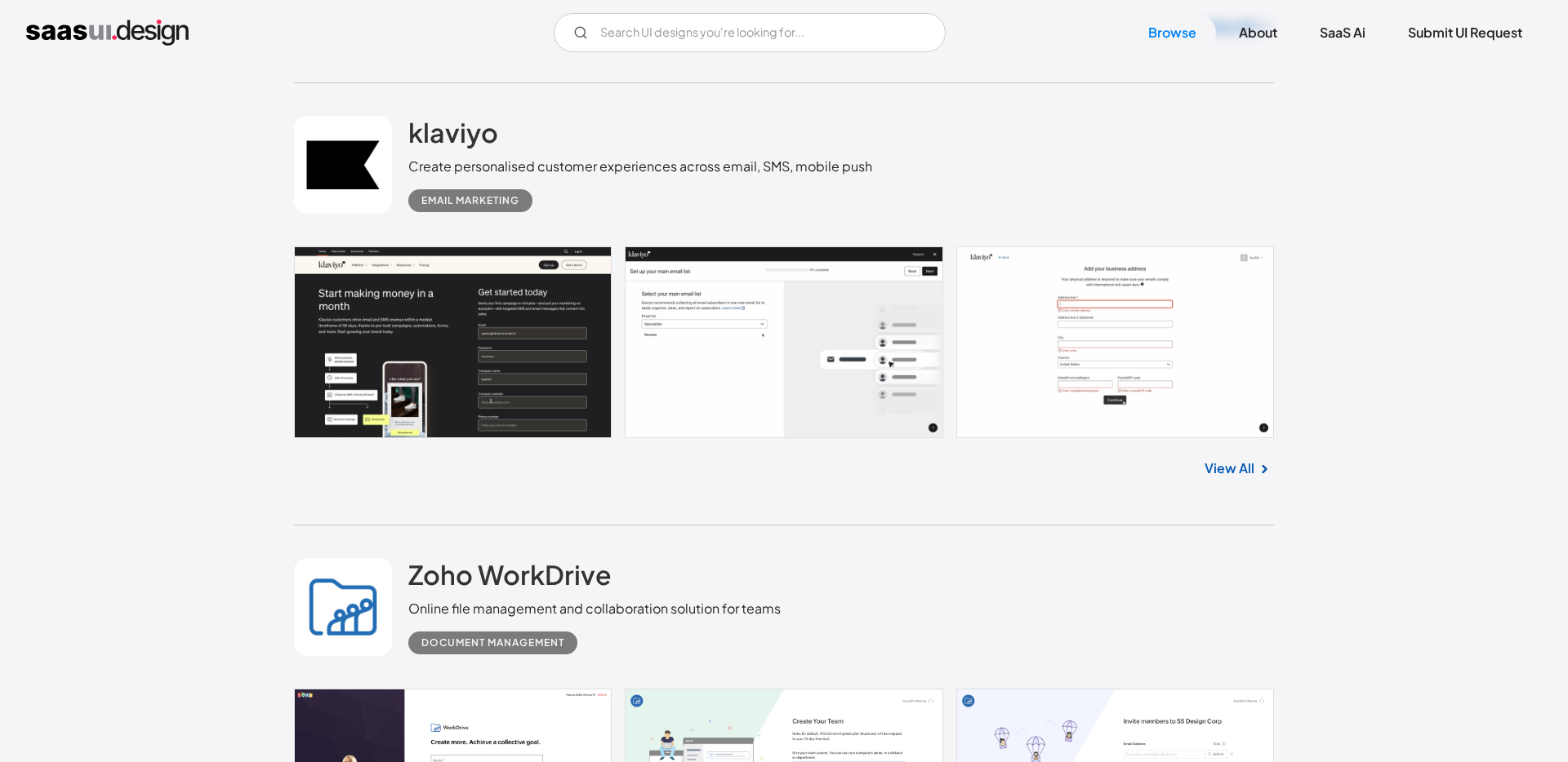
scroll to position [30887, 0]
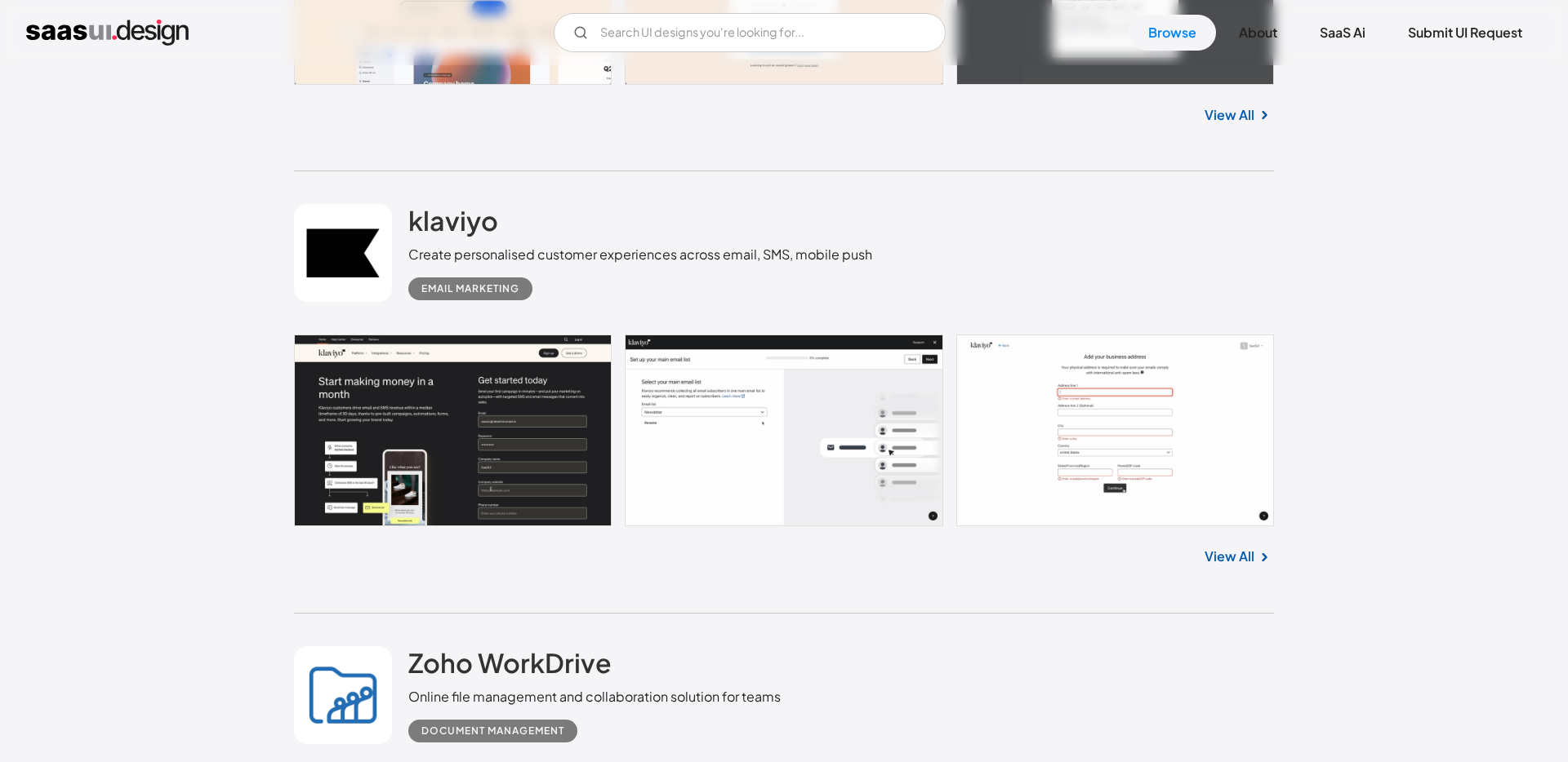
scroll to position [30735, 0]
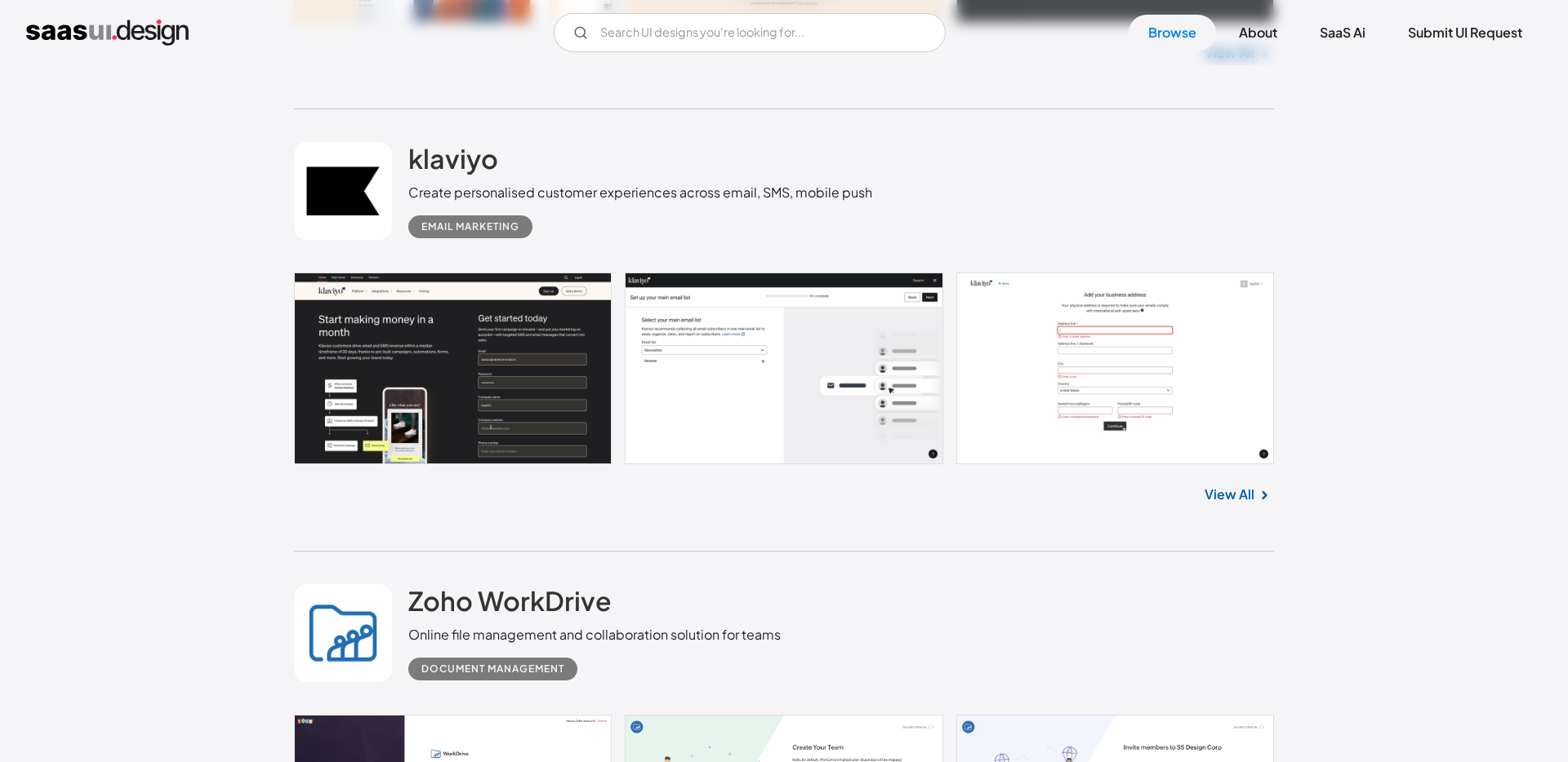
scroll to position [31291, 0]
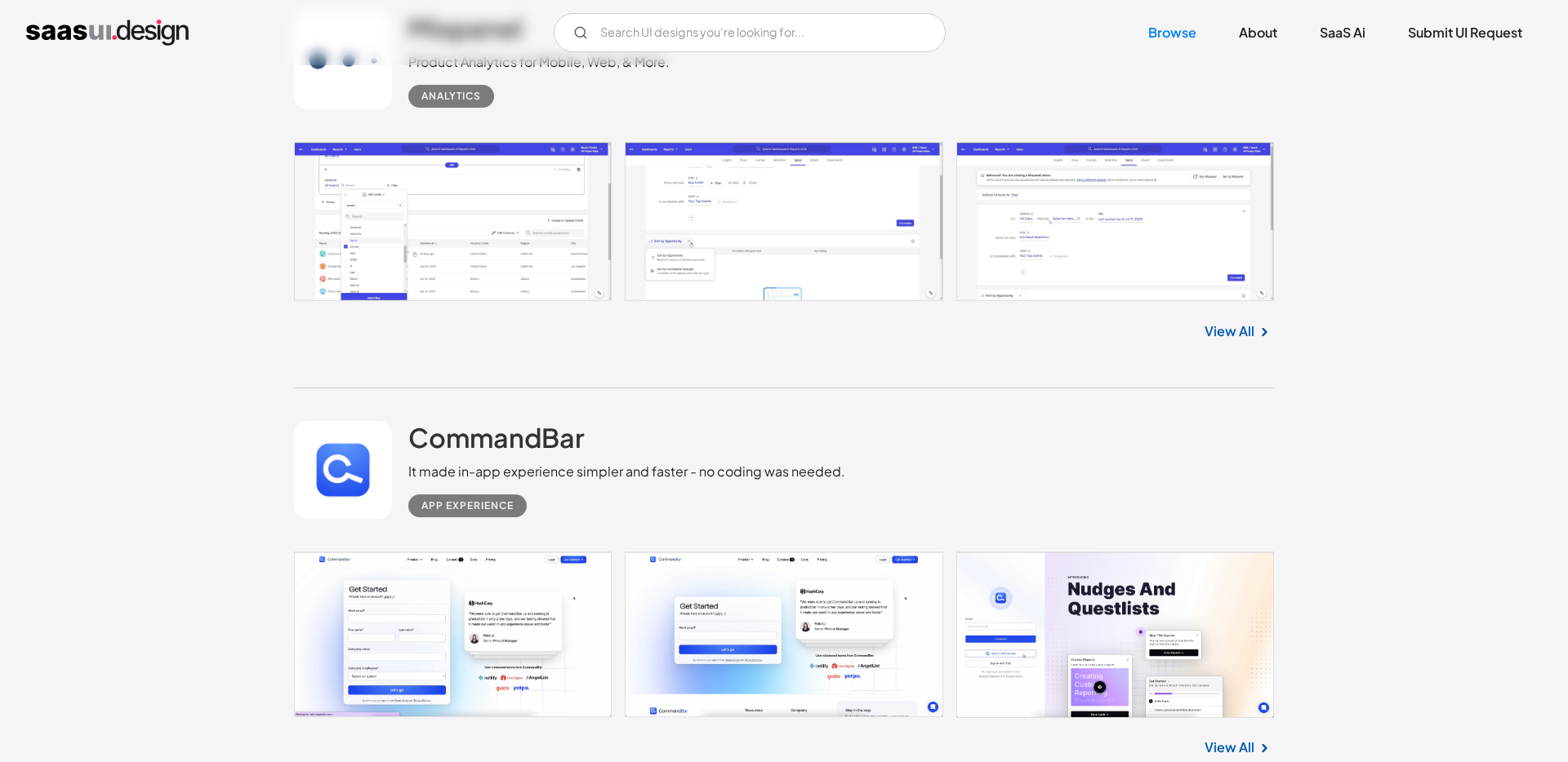
scroll to position [29096, 0]
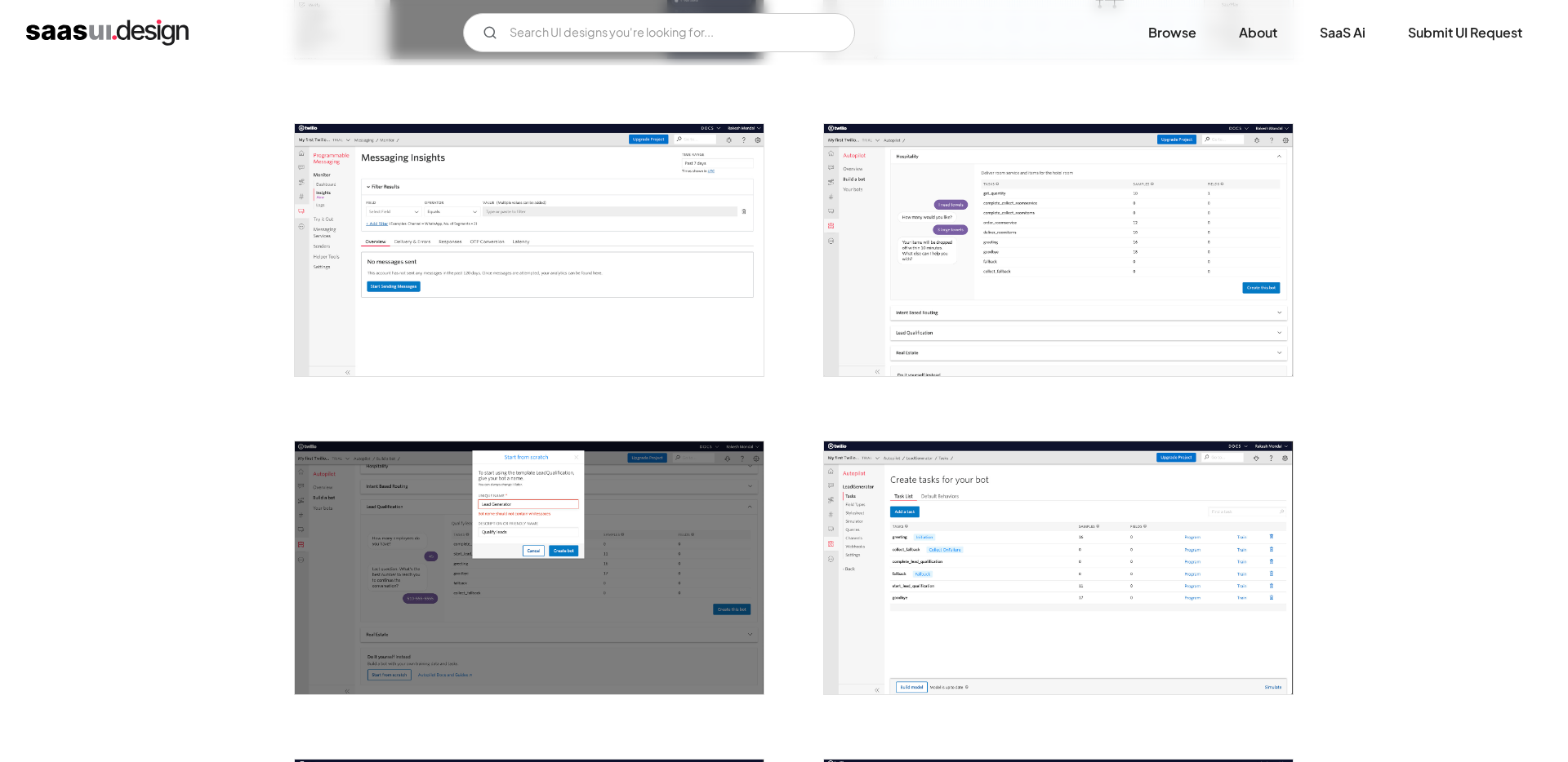
scroll to position [1625, 0]
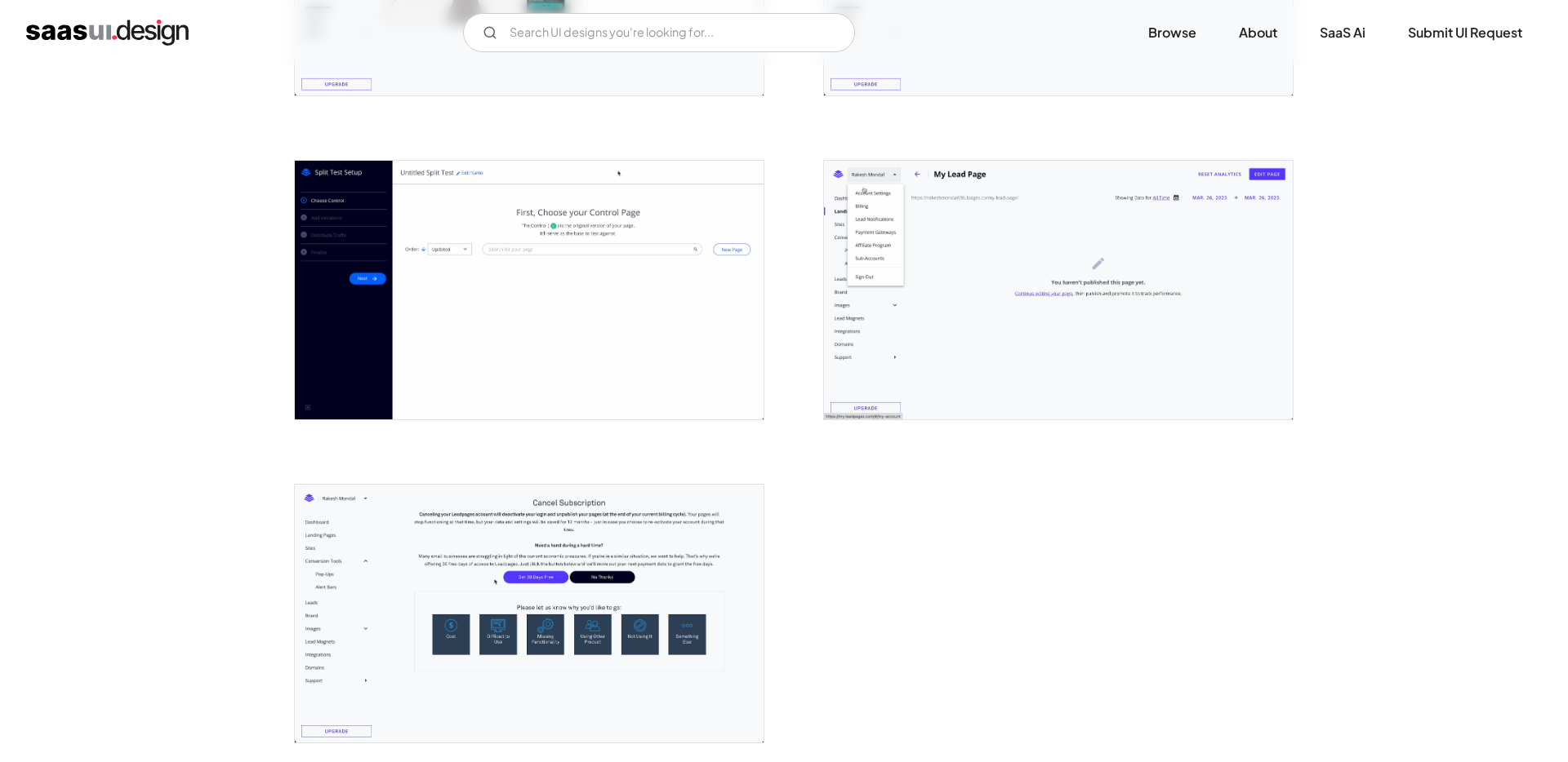
scroll to position [4356, 0]
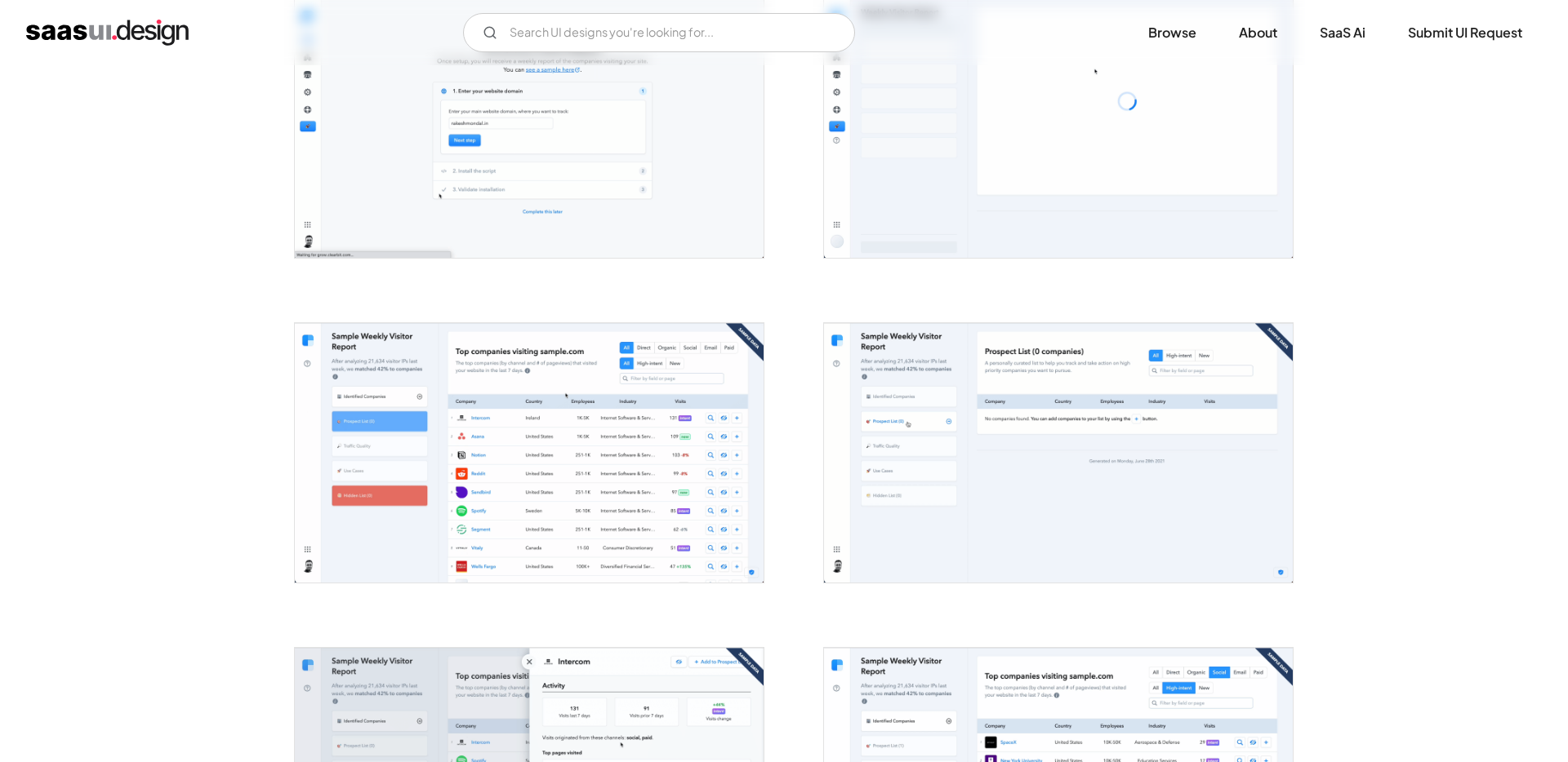
scroll to position [763, 0]
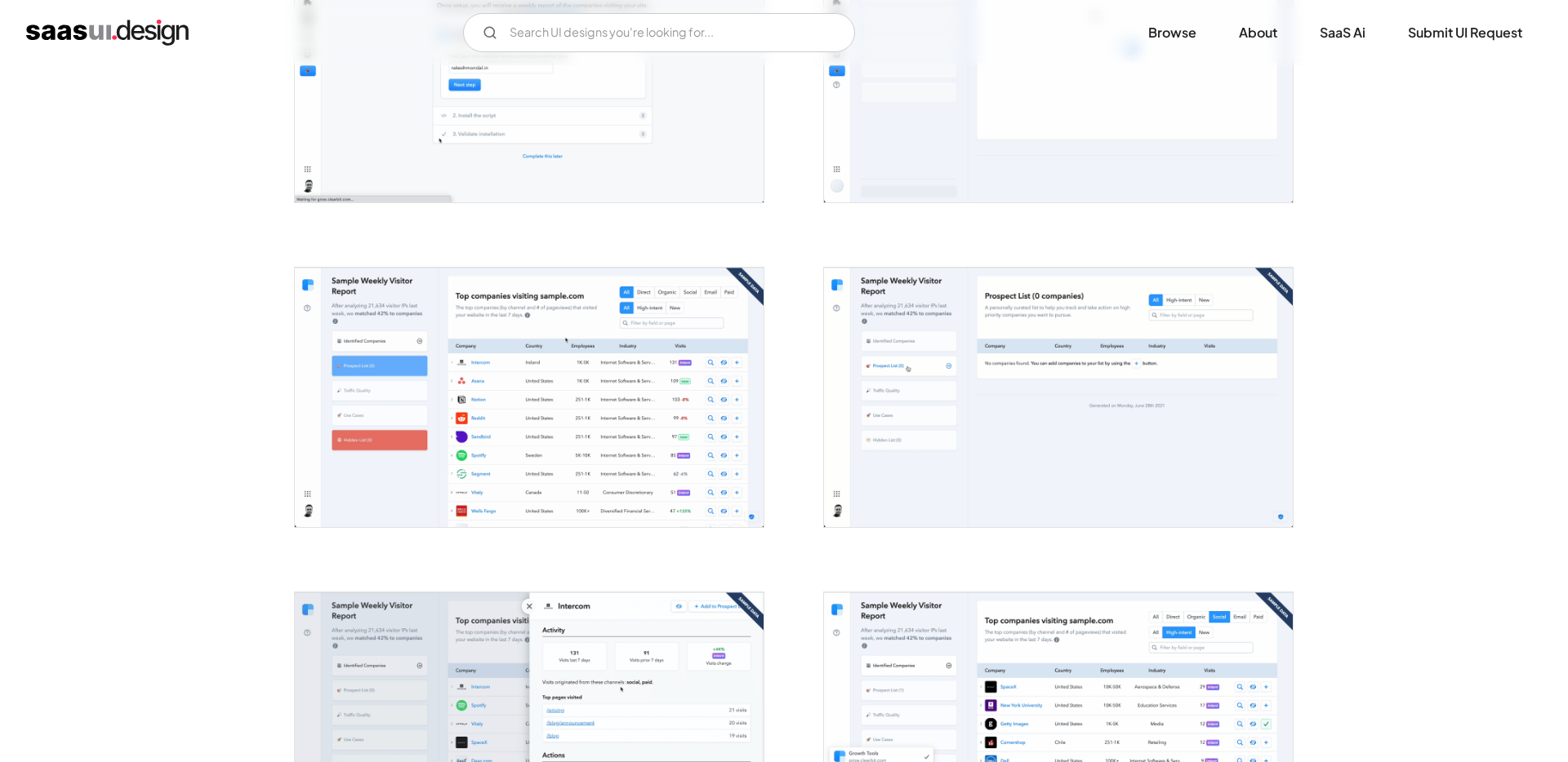
click at [653, 465] on img "open lightbox" at bounding box center [529, 397] width 469 height 258
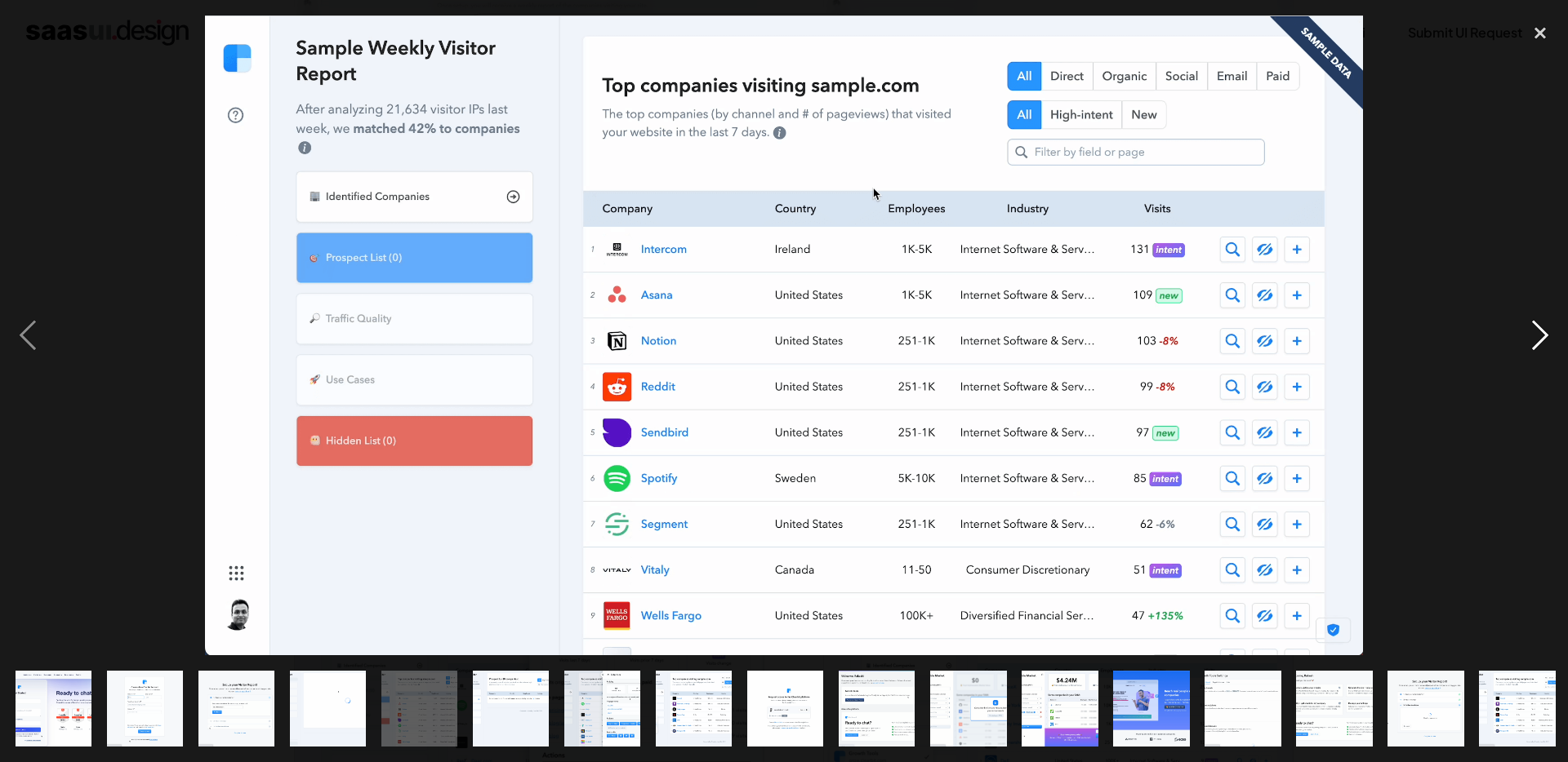
click at [1536, 345] on div "next image" at bounding box center [1540, 336] width 56 height 641
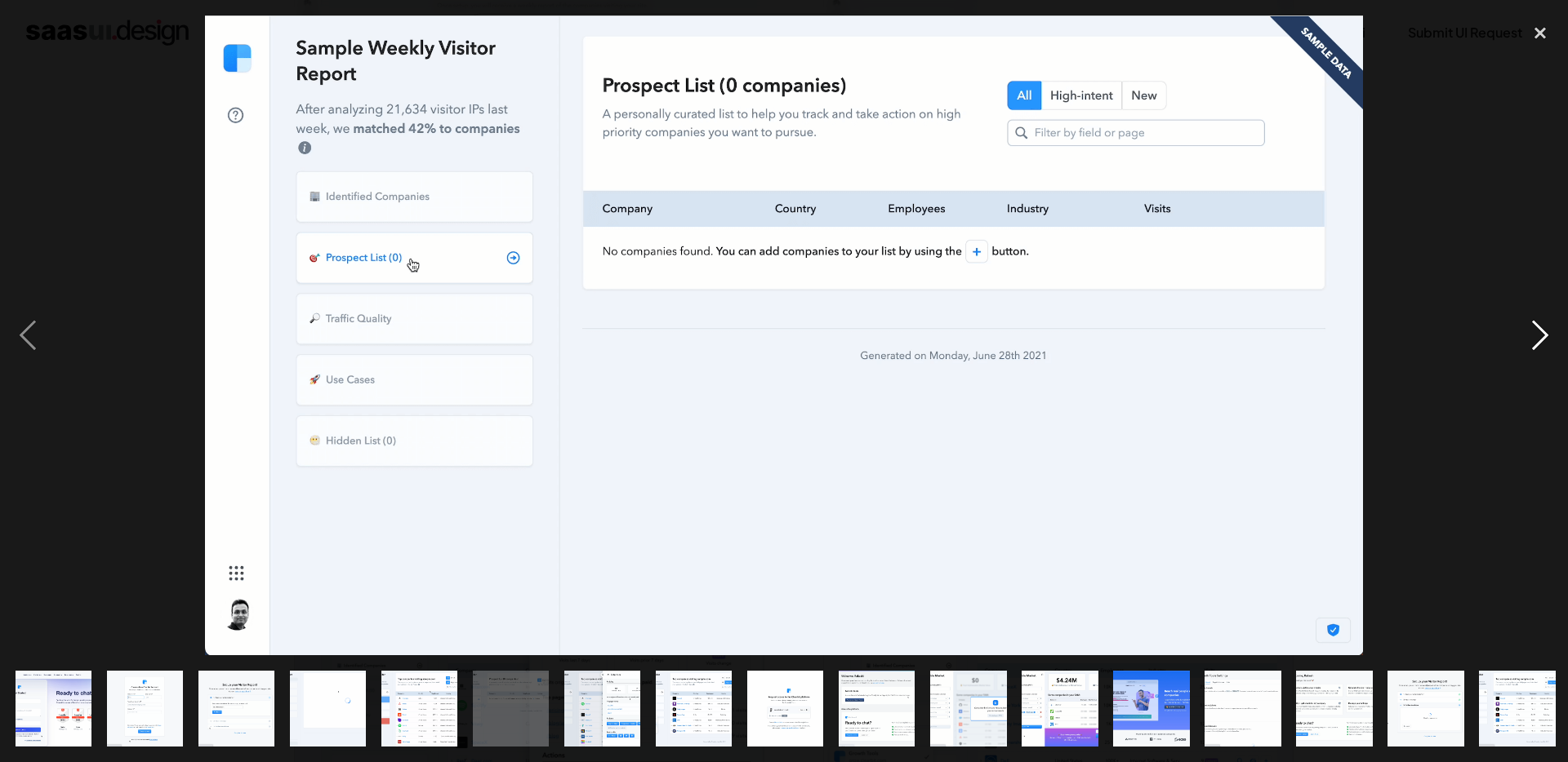
click at [1536, 345] on div "next image" at bounding box center [1540, 336] width 56 height 641
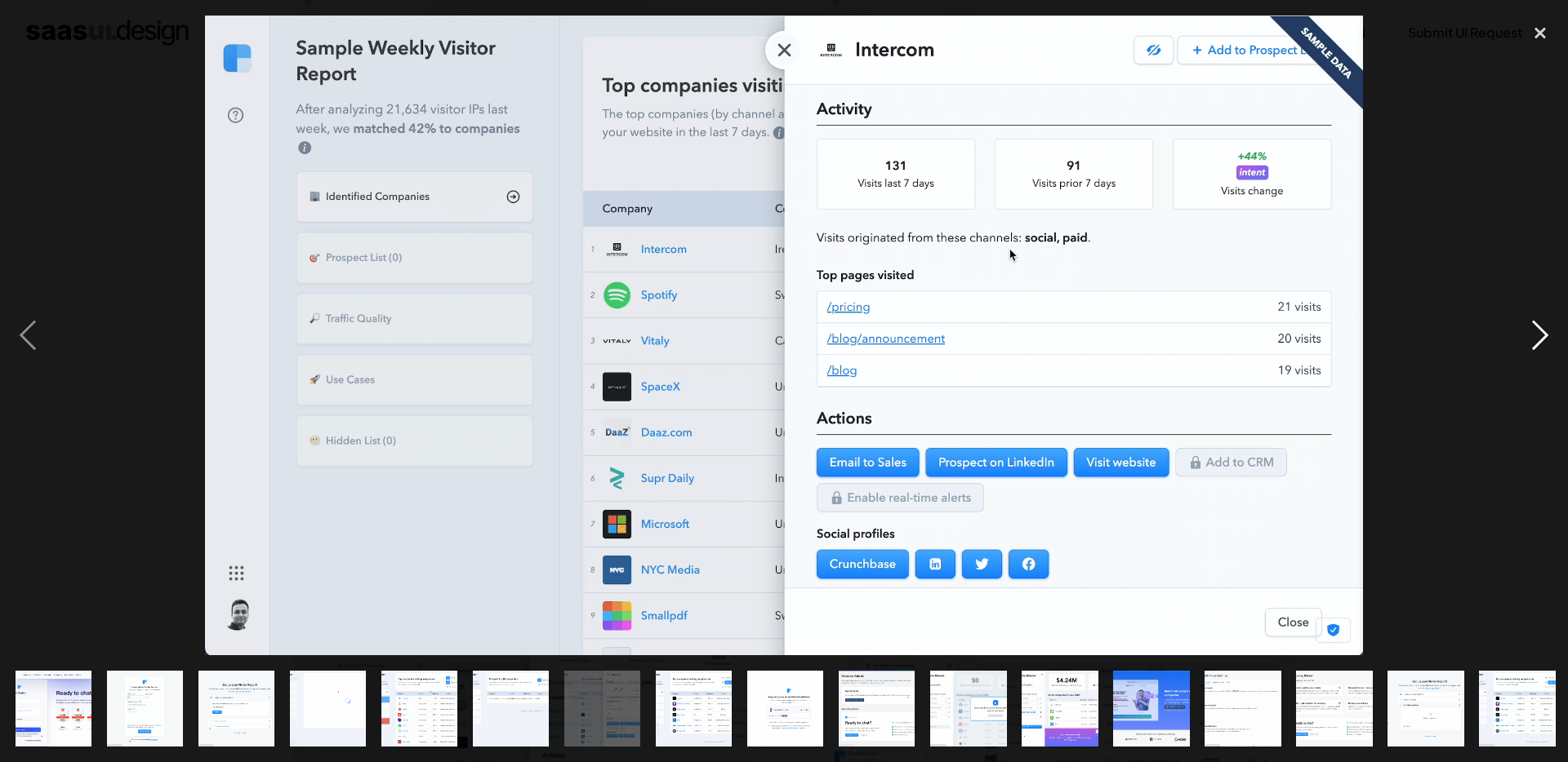
click at [1540, 334] on div "next image" at bounding box center [1540, 336] width 56 height 641
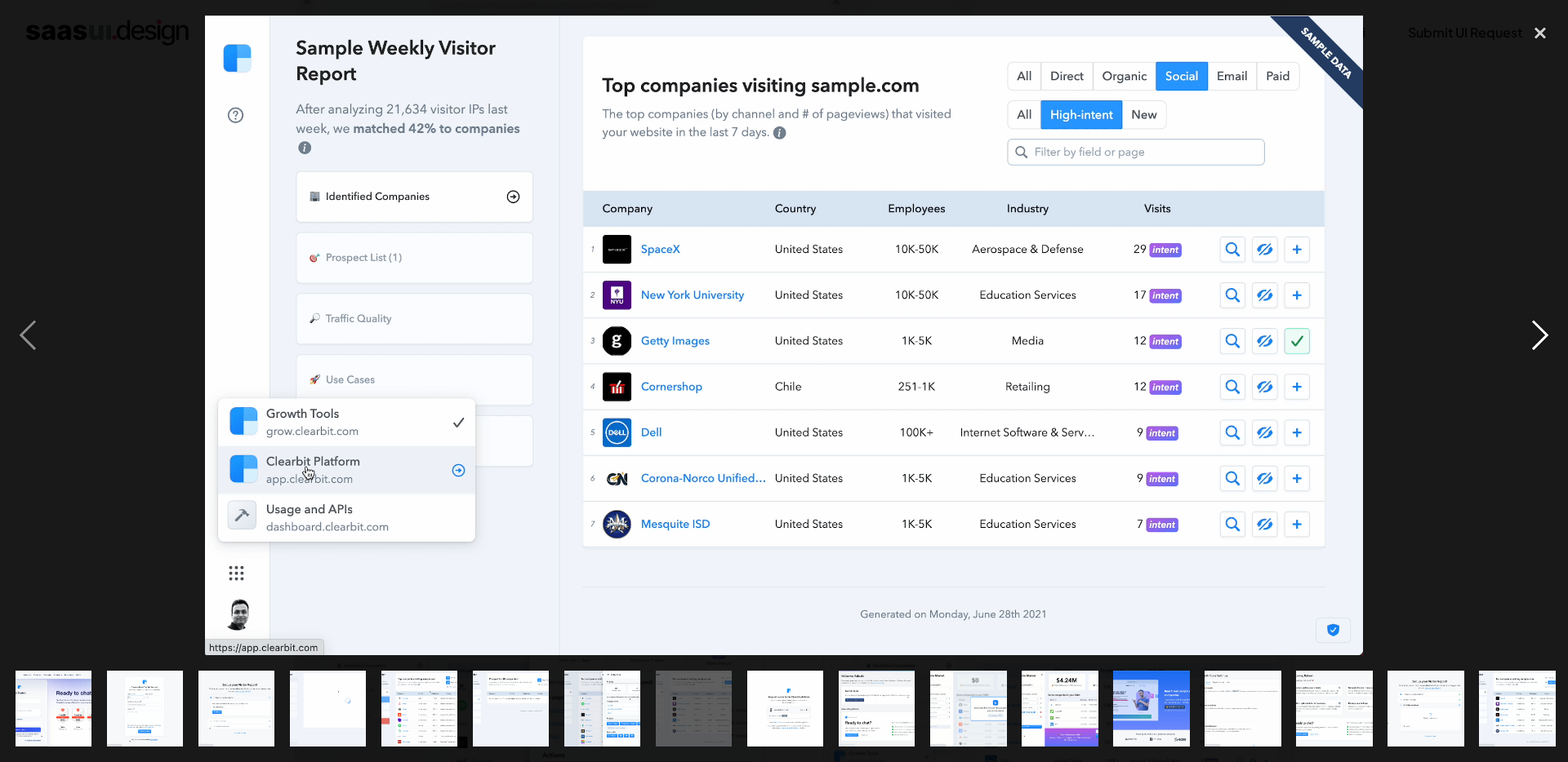
click at [1540, 334] on div "next image" at bounding box center [1540, 336] width 56 height 641
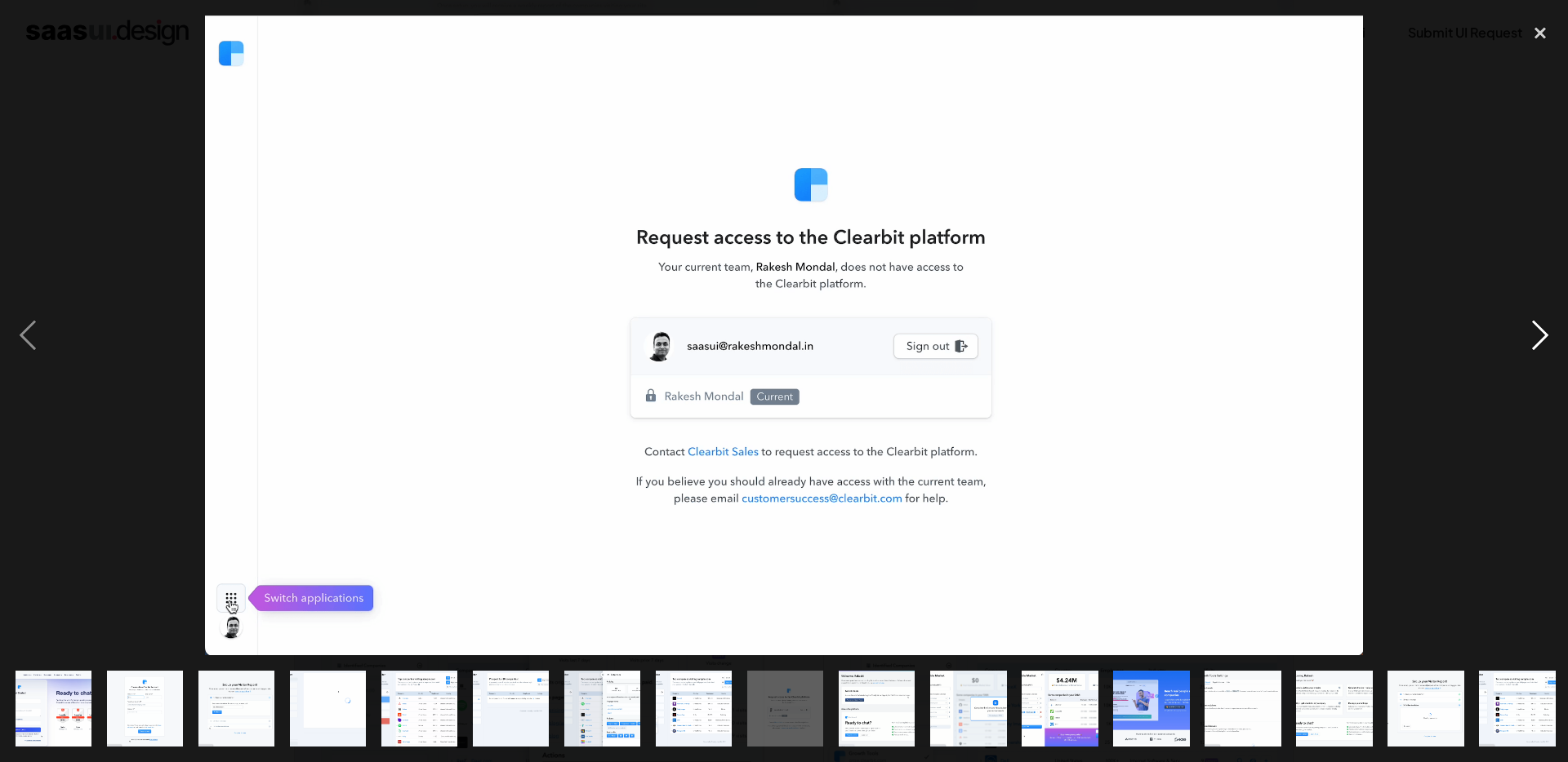
click at [1540, 334] on div "next image" at bounding box center [1540, 336] width 56 height 641
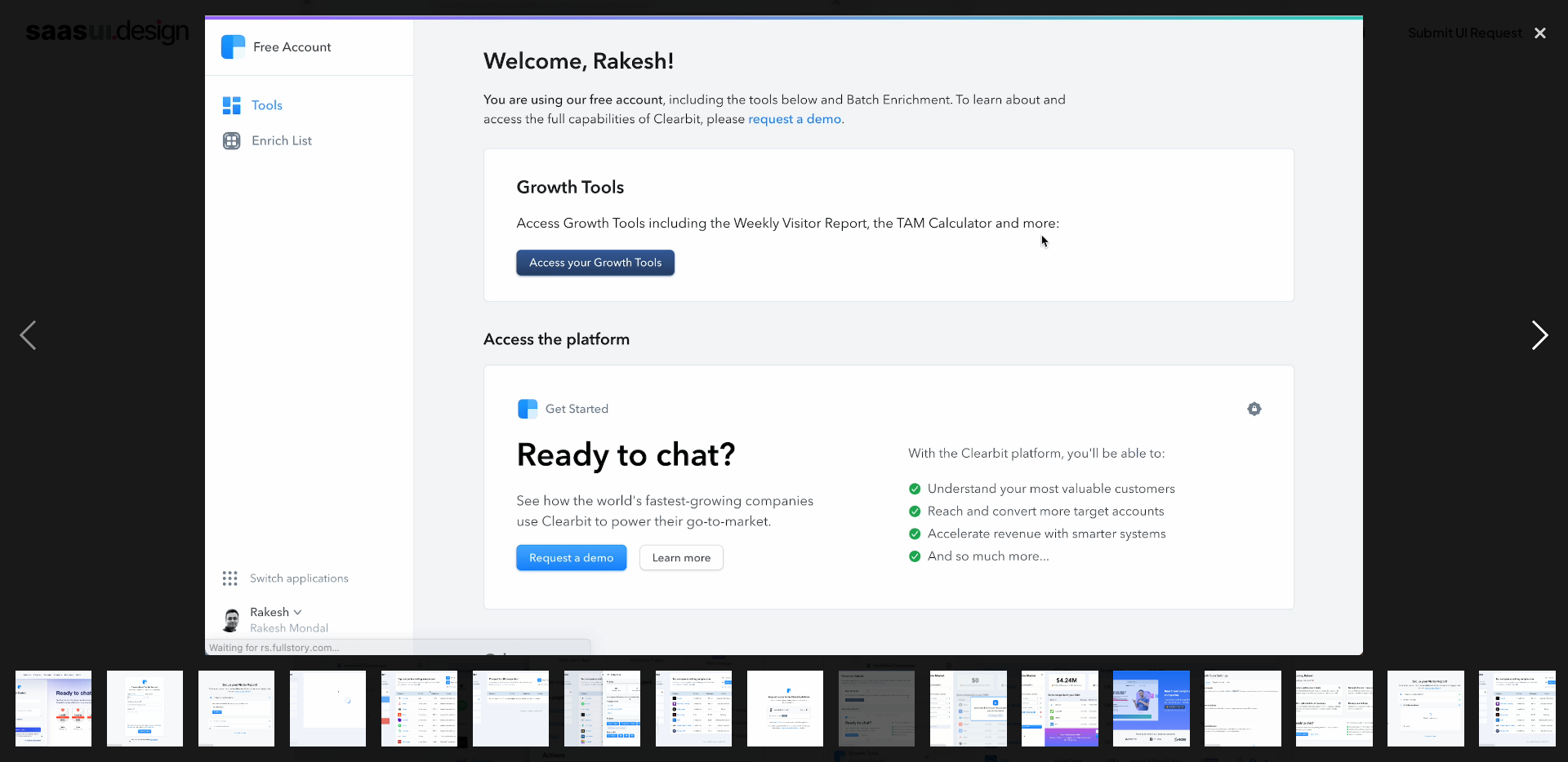
click at [1540, 334] on div "next image" at bounding box center [1540, 336] width 56 height 641
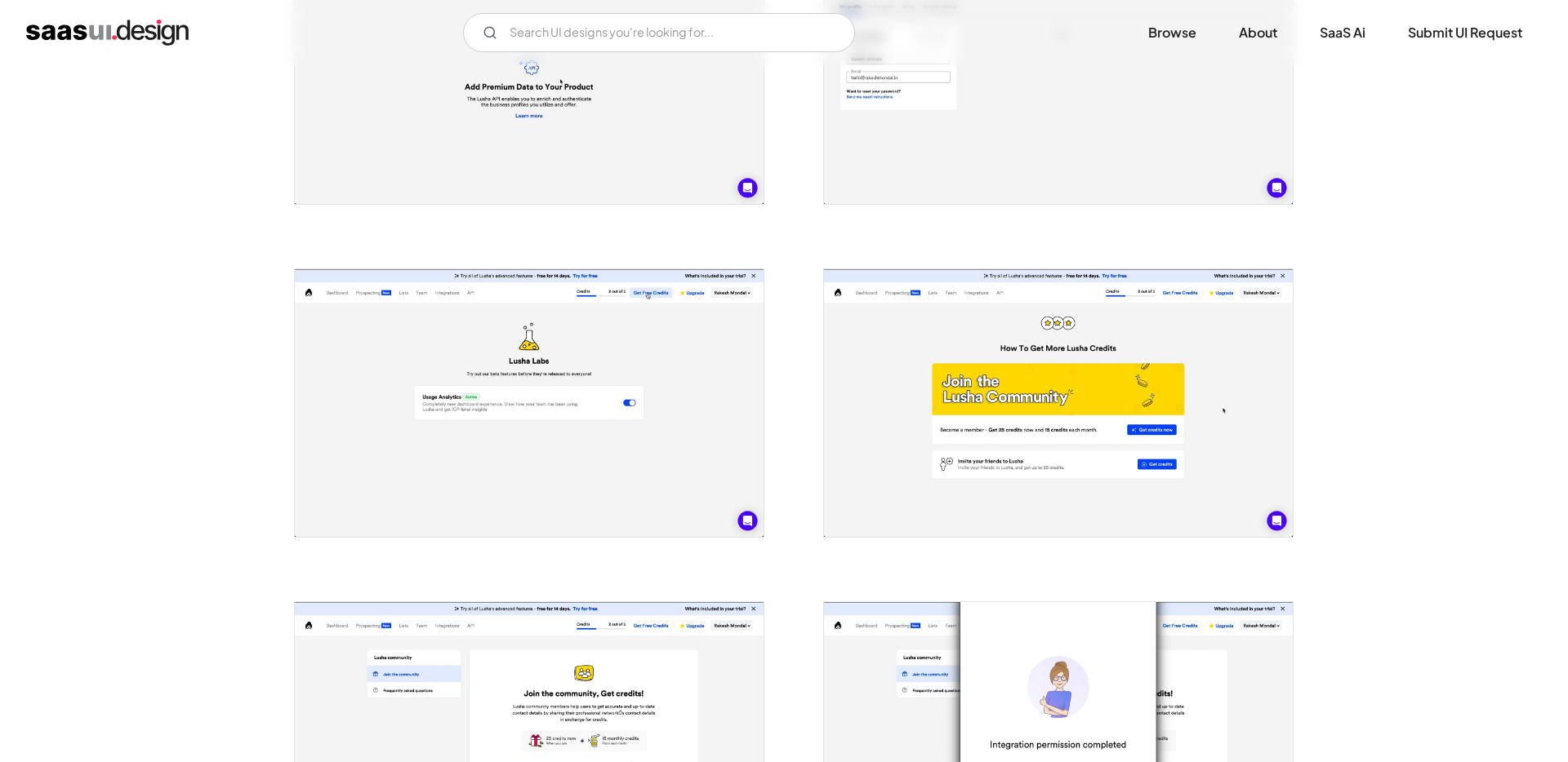
scroll to position [3011, 0]
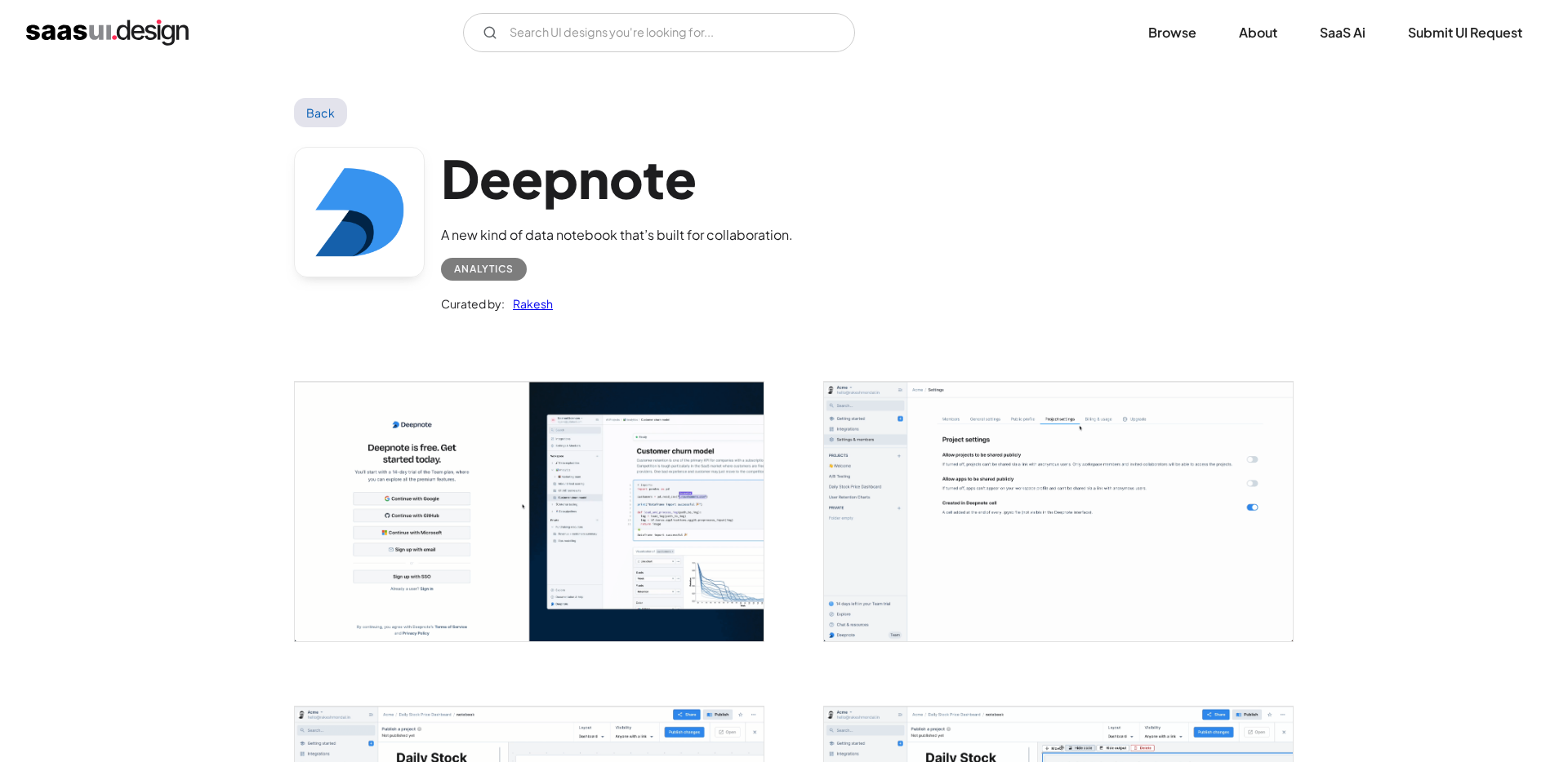
click at [1151, 454] on img "open lightbox" at bounding box center [1058, 511] width 469 height 259
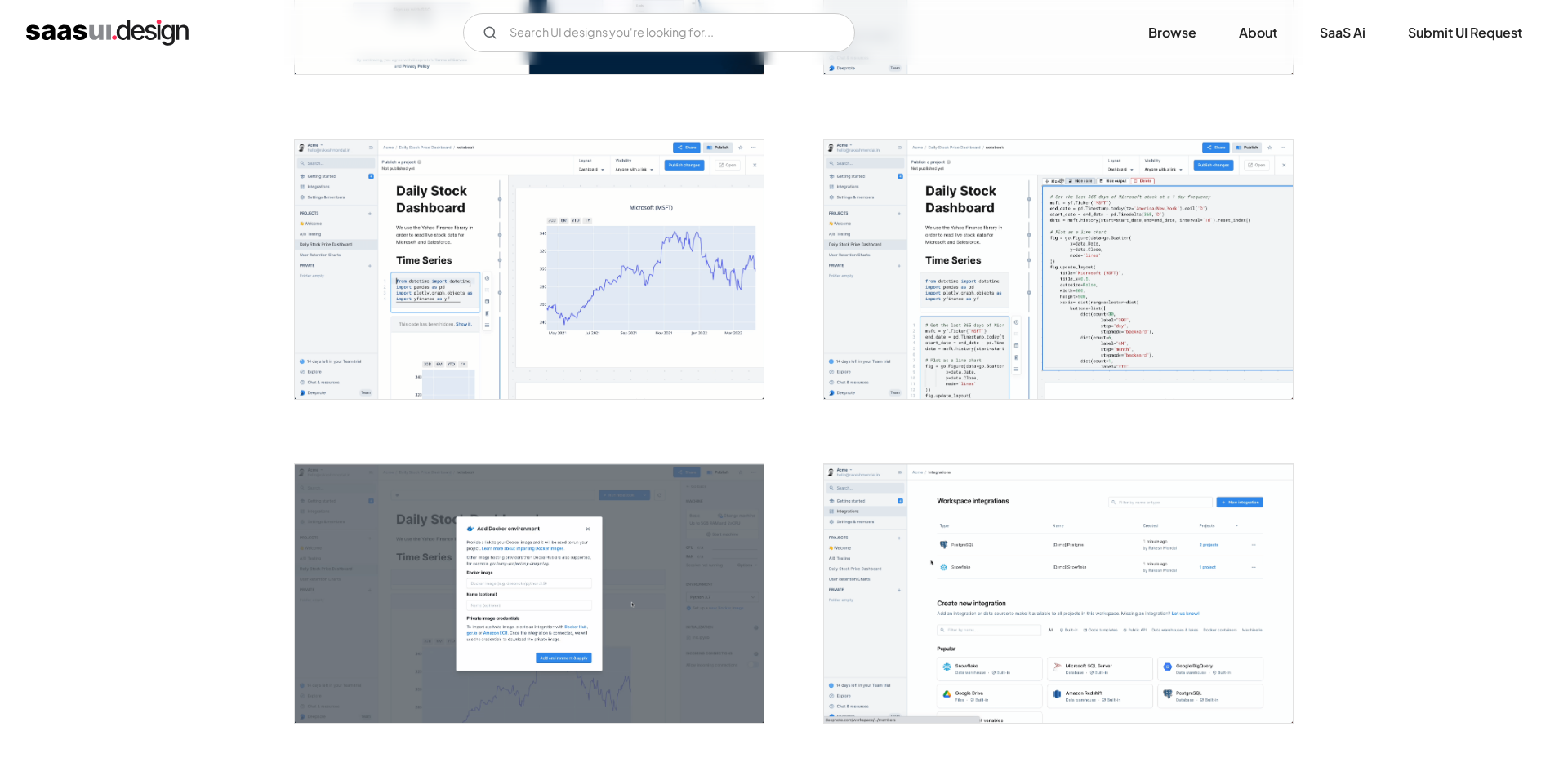
scroll to position [911, 0]
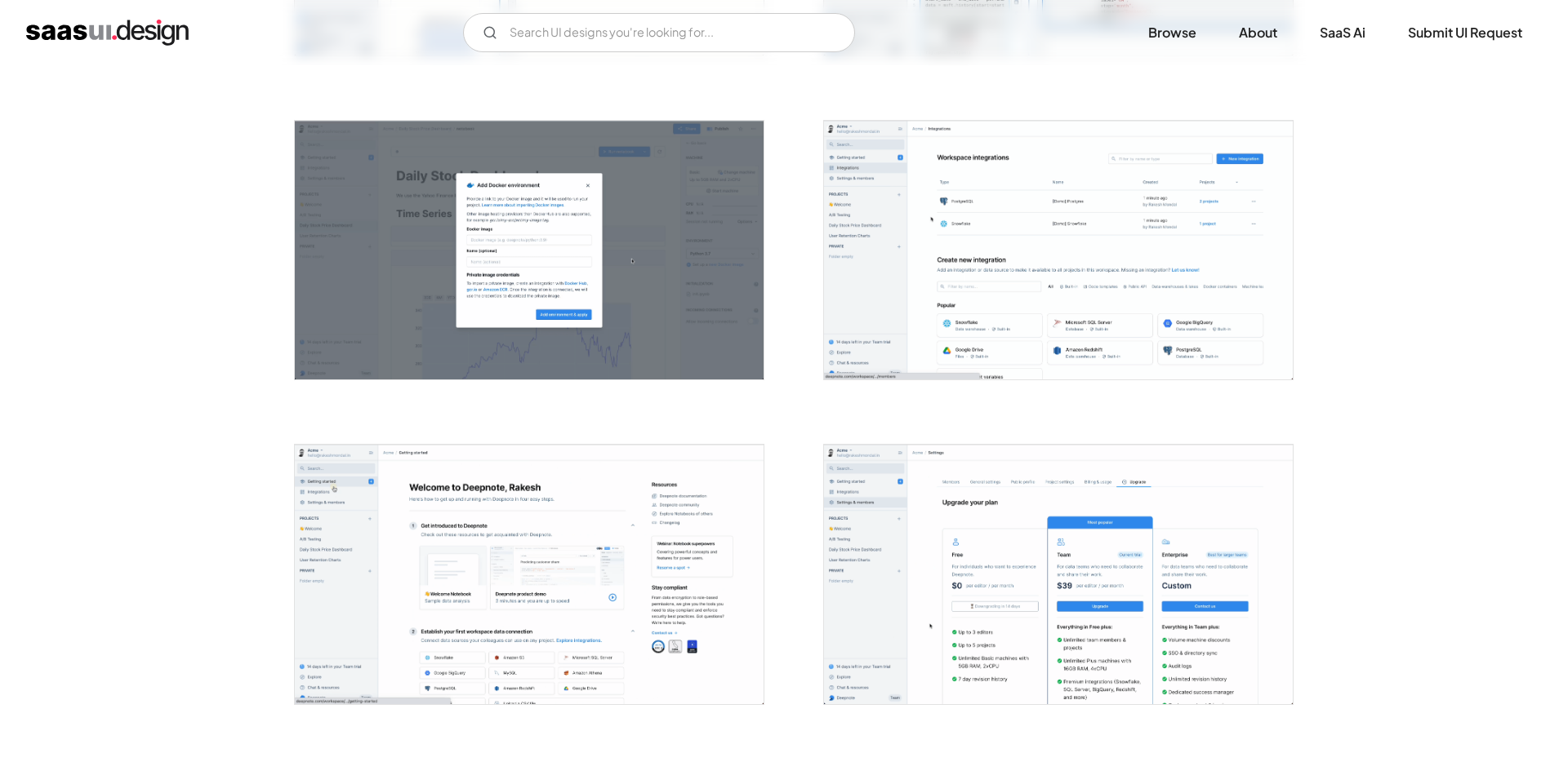
click at [1113, 363] on img "open lightbox" at bounding box center [1058, 251] width 469 height 259
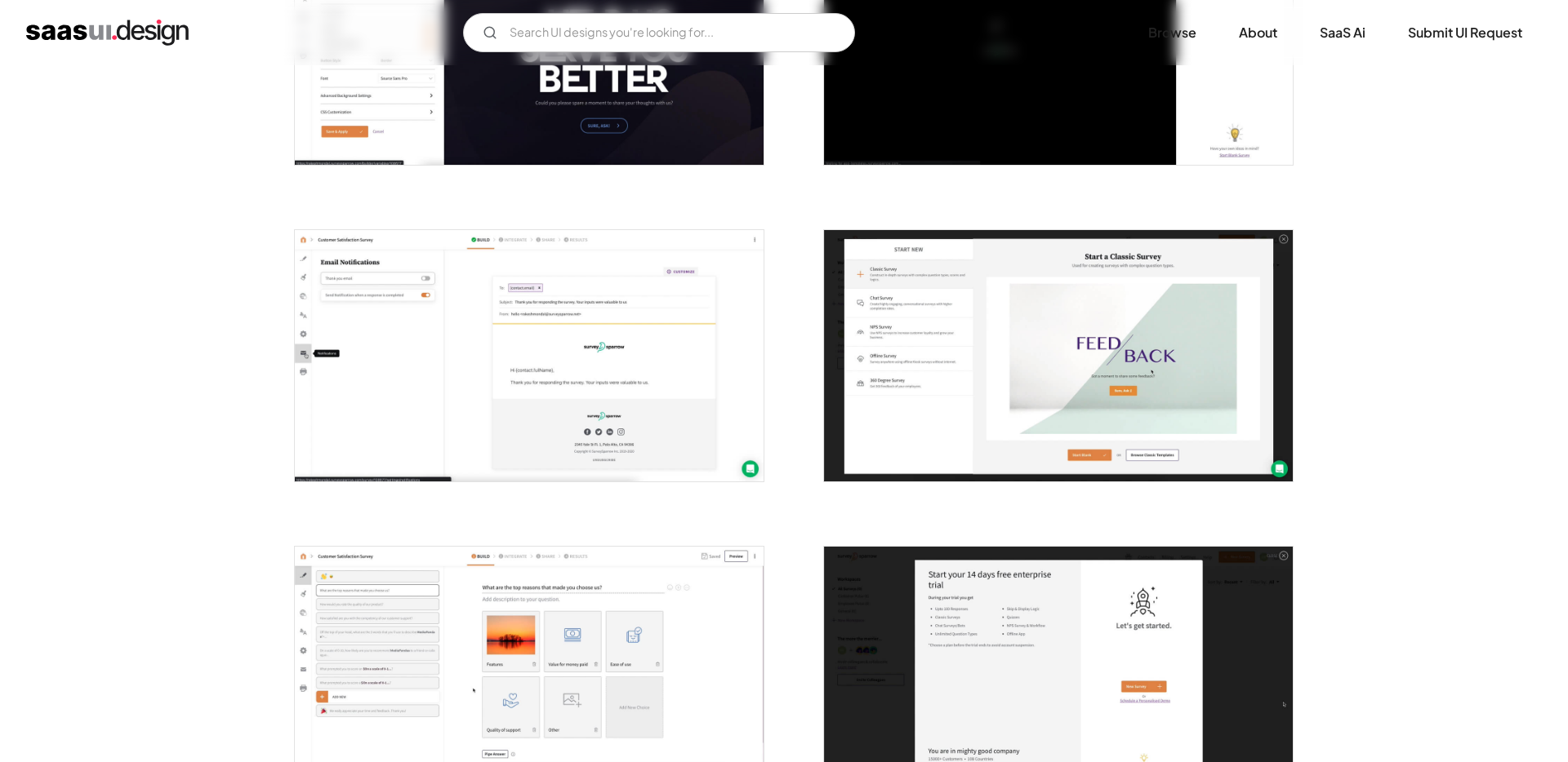
scroll to position [1038, 0]
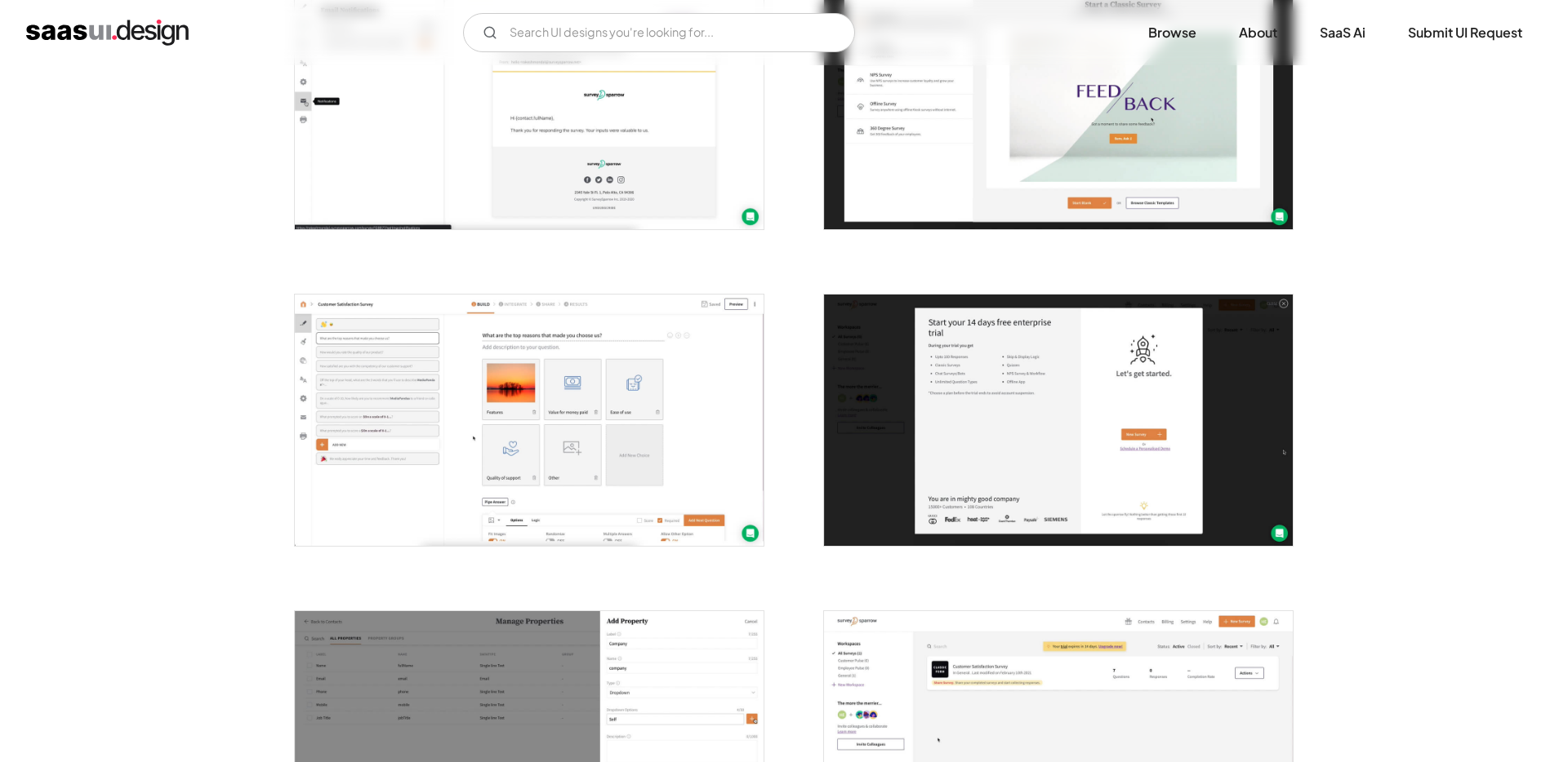
click at [511, 404] on img "open lightbox" at bounding box center [529, 420] width 469 height 251
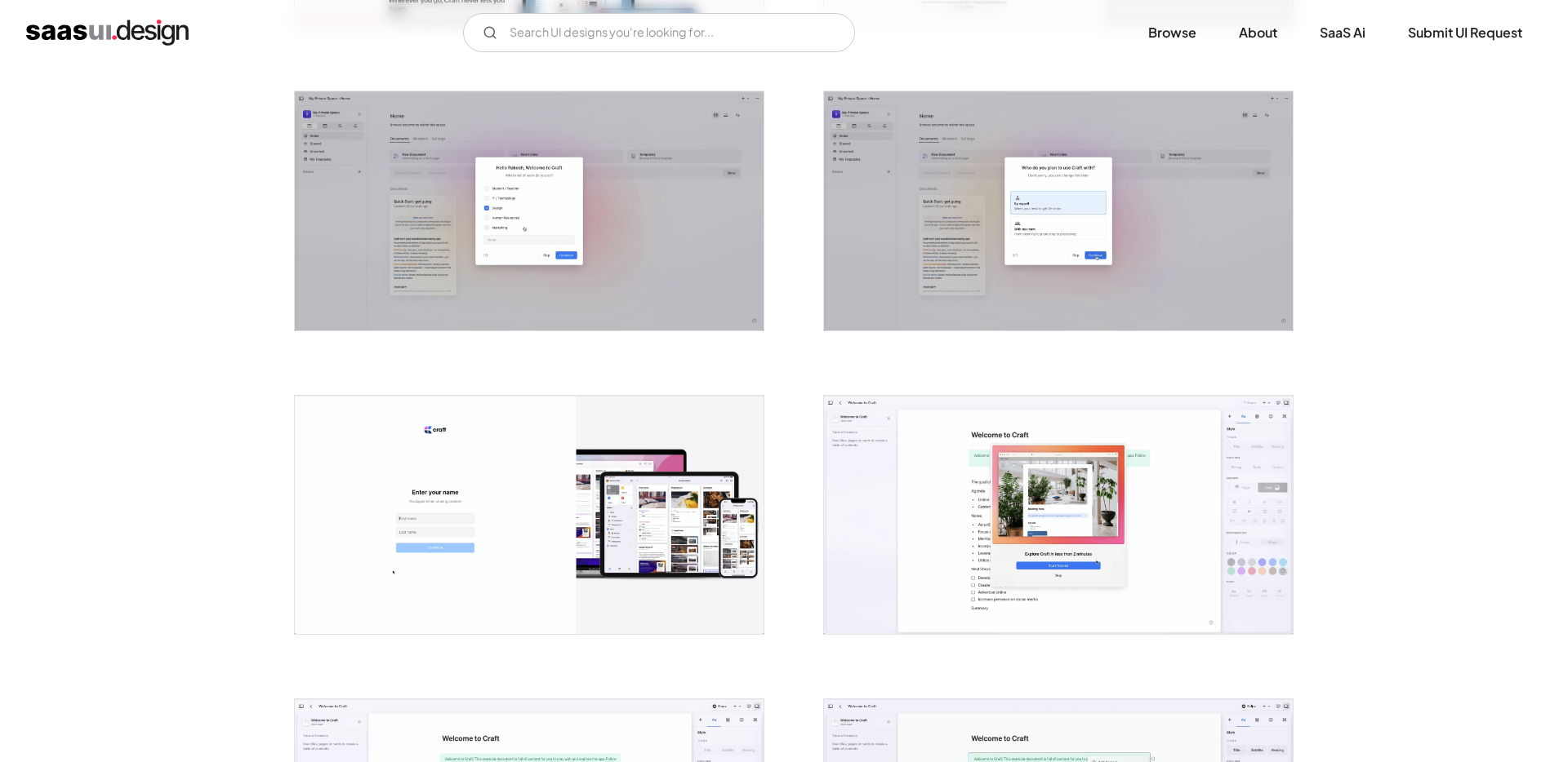
scroll to position [999, 0]
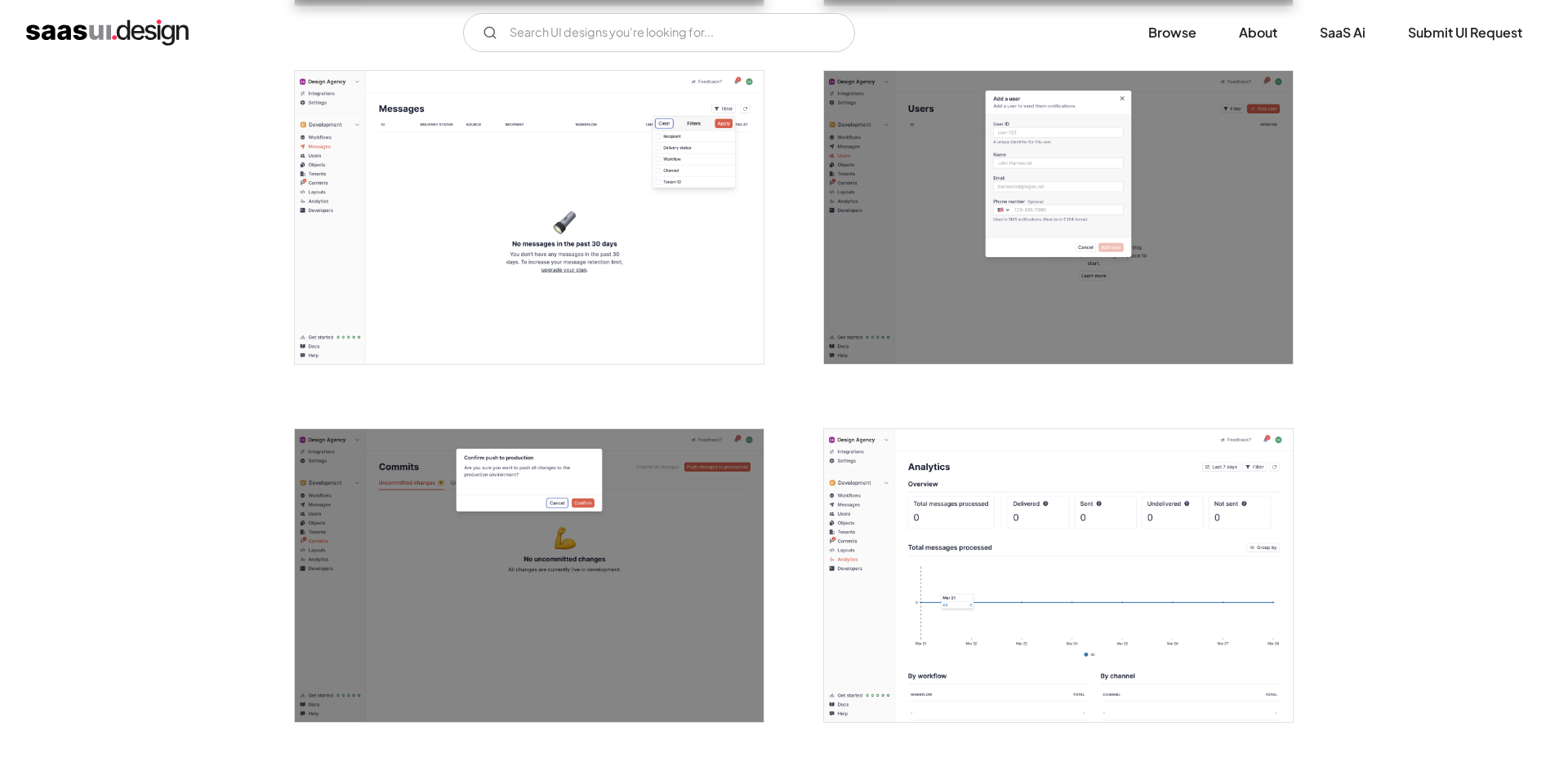
scroll to position [3232, 0]
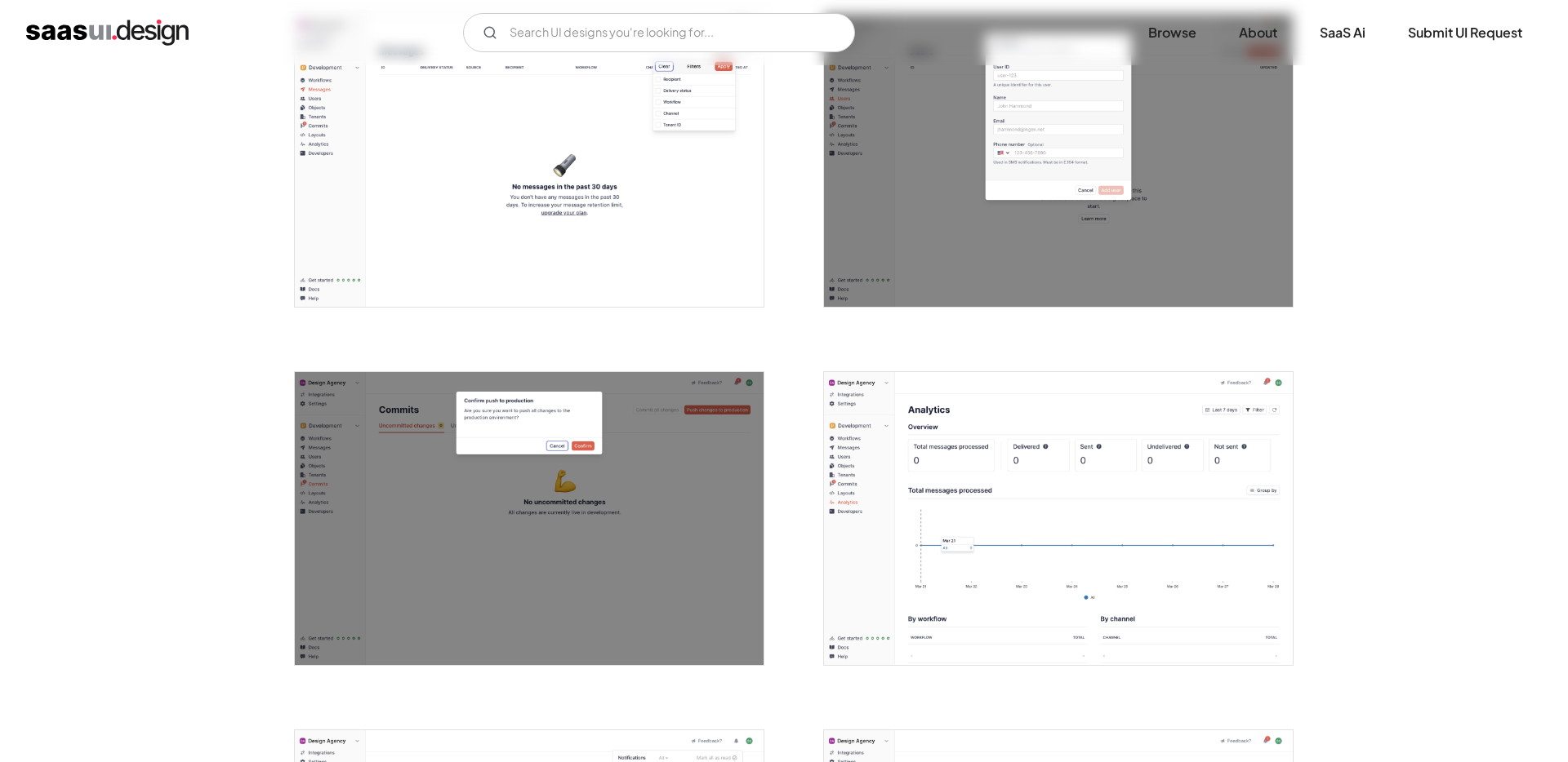
click at [1147, 456] on img "open lightbox" at bounding box center [1058, 518] width 469 height 293
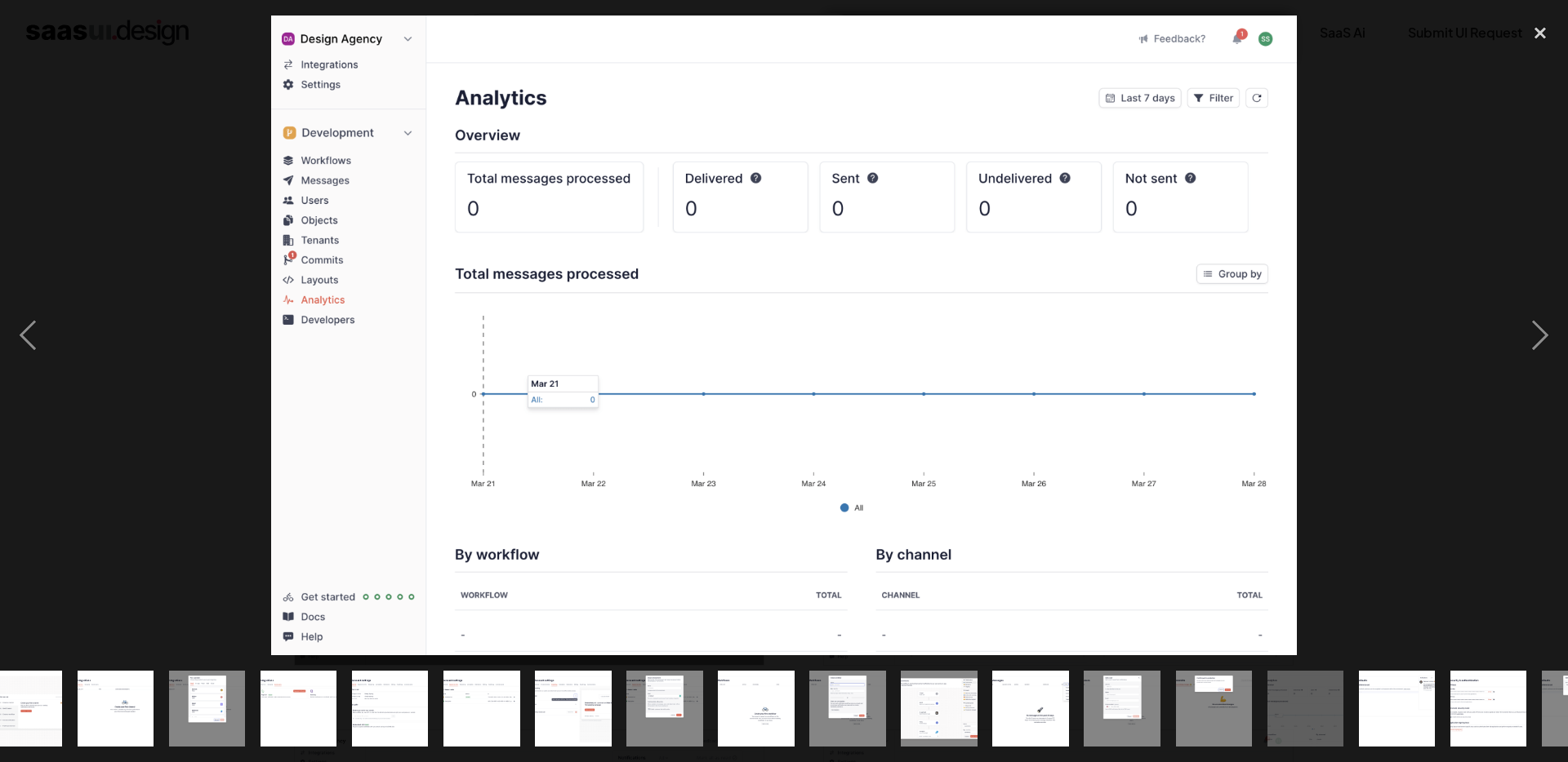
scroll to position [0, 552]
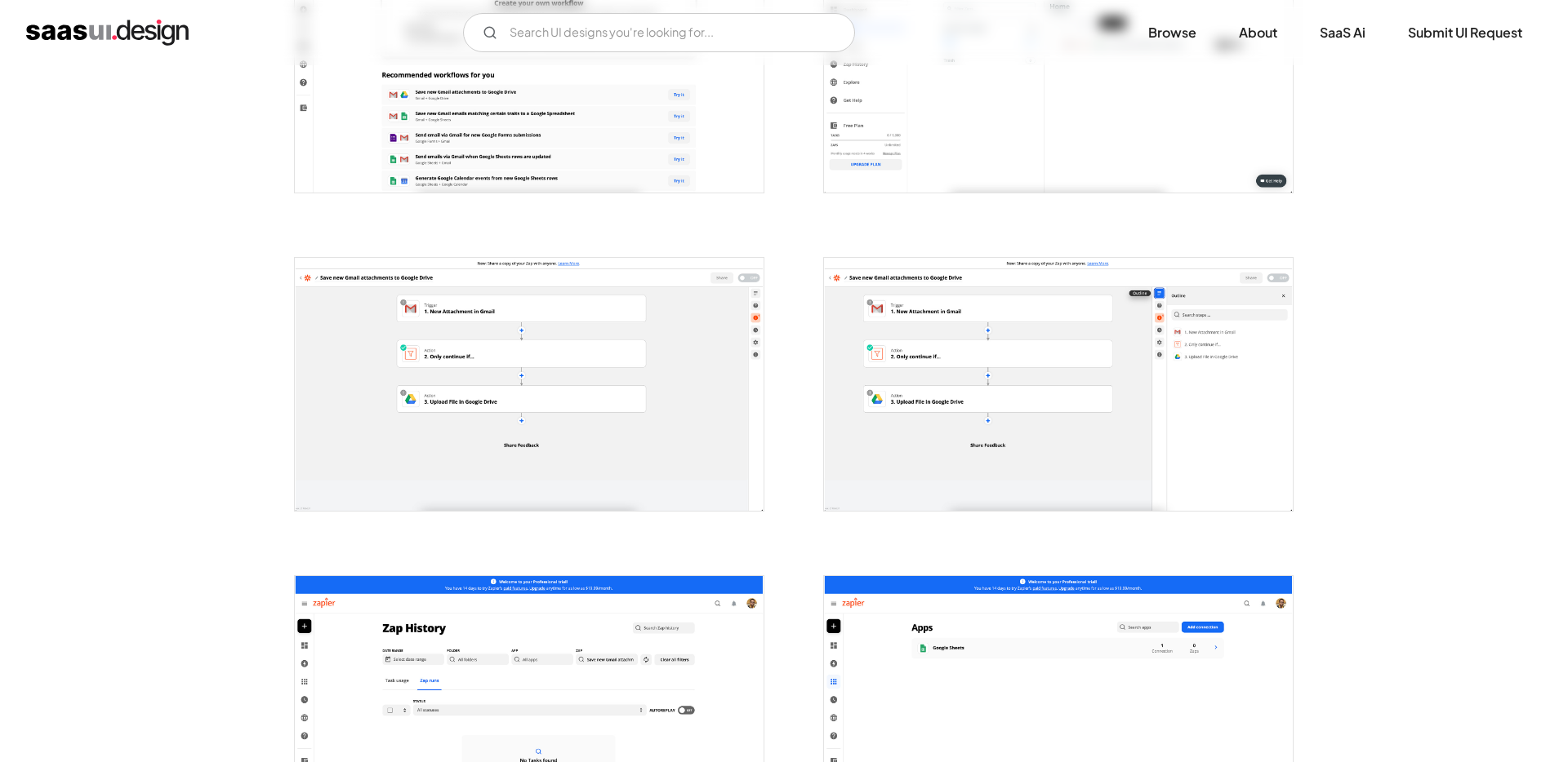
scroll to position [1106, 0]
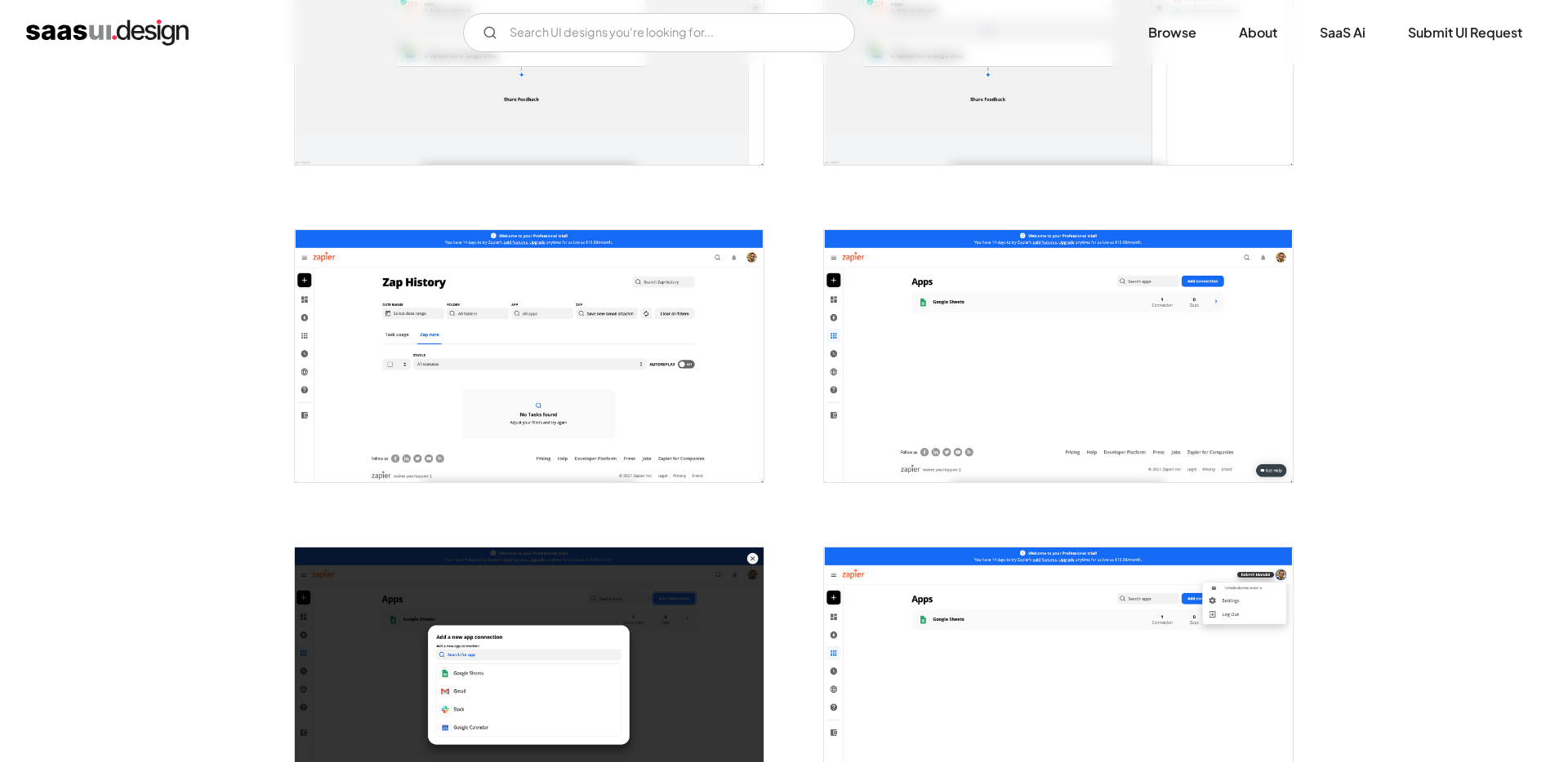
click at [1222, 407] on img "open lightbox" at bounding box center [1058, 357] width 469 height 252
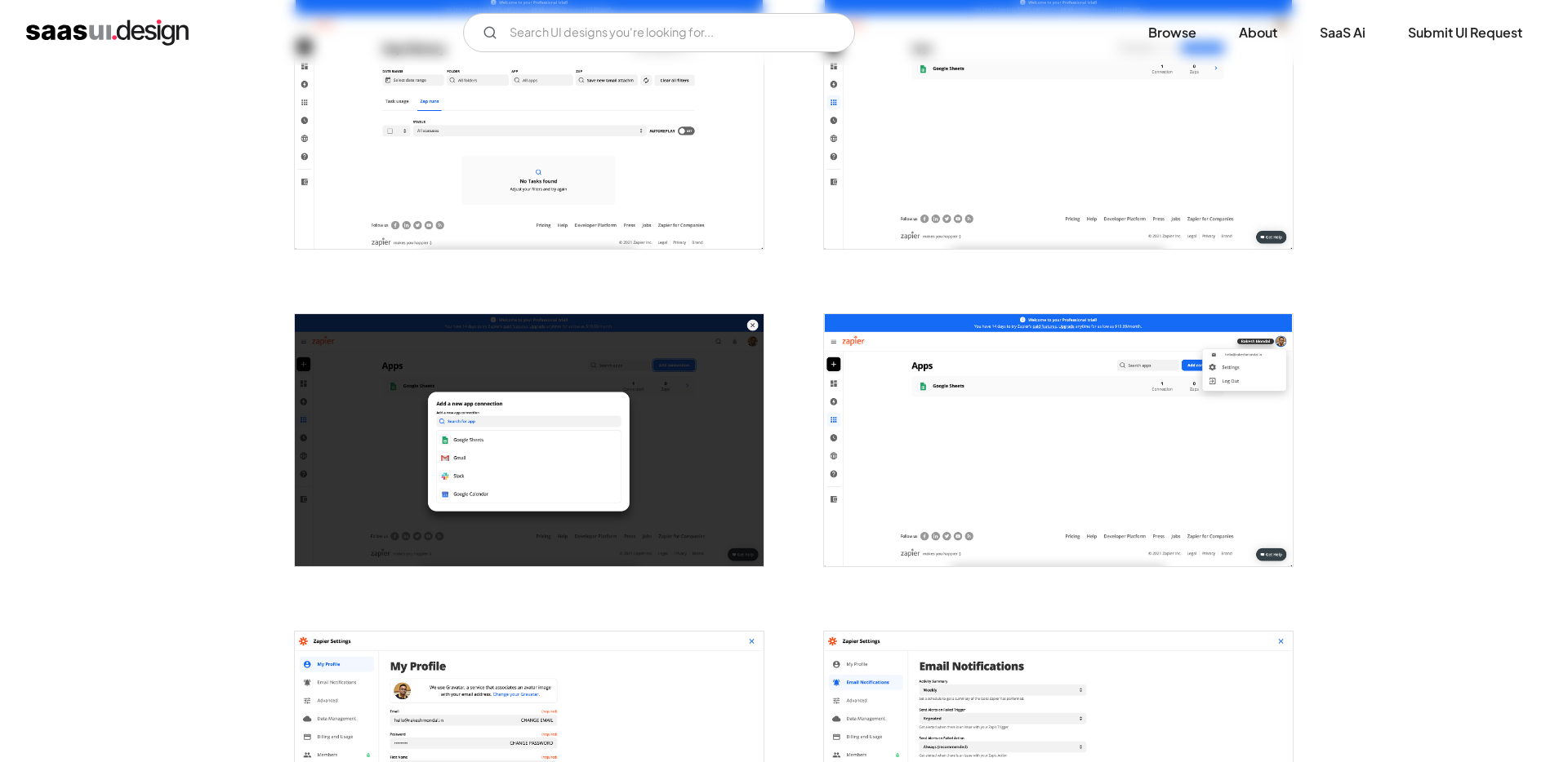
scroll to position [2092, 0]
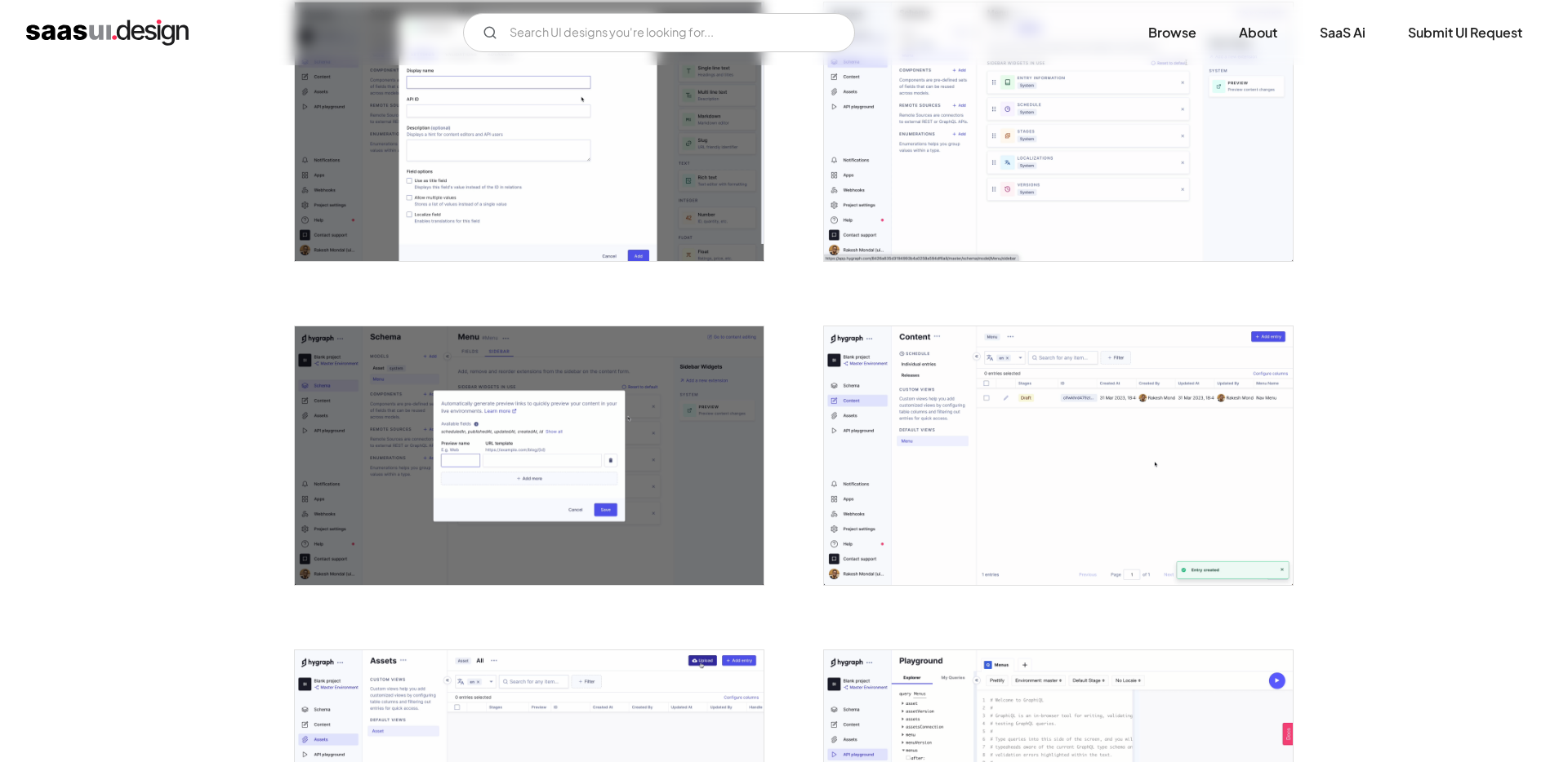
scroll to position [1964, 0]
